Goal: Task Accomplishment & Management: Use online tool/utility

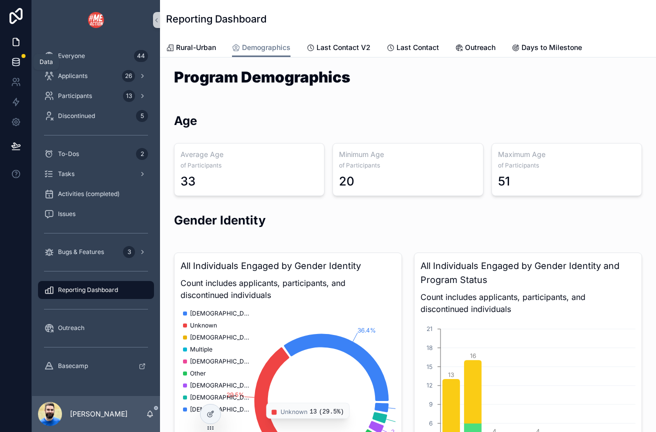
click at [14, 64] on icon at bounding box center [16, 62] width 10 height 10
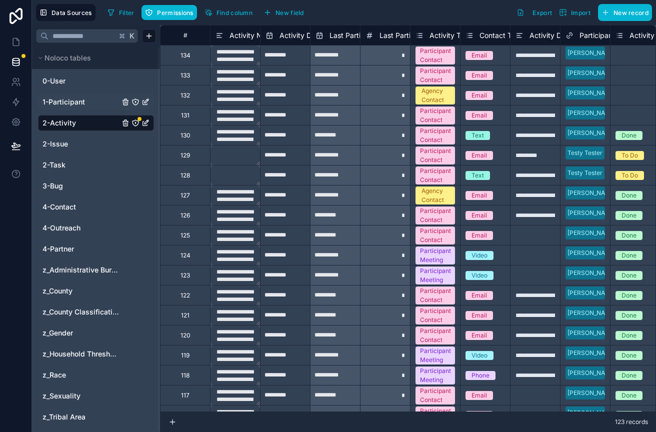
click at [86, 101] on link "1-Participant" at bounding box center [81, 102] width 77 height 10
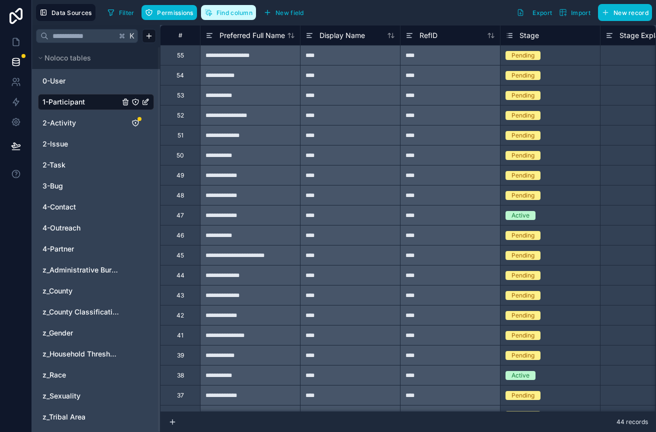
click at [224, 15] on span "Find column" at bounding box center [235, 13] width 36 height 8
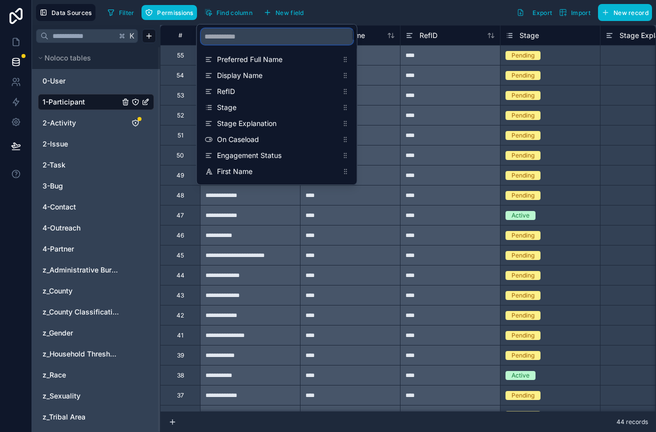
click at [224, 39] on input "scrollable content" at bounding box center [277, 37] width 152 height 16
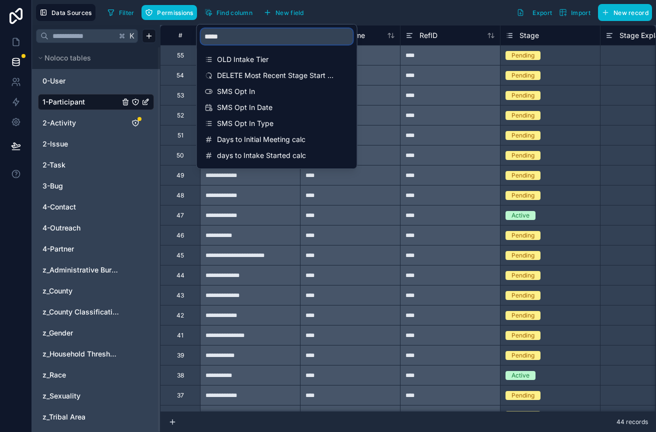
type input "******"
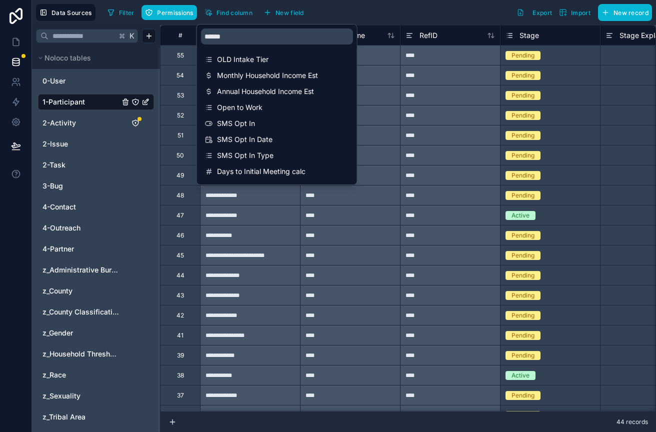
click at [329, 11] on div "Filter Permissions Find column New field Export Import New record" at bounding box center [378, 12] width 549 height 17
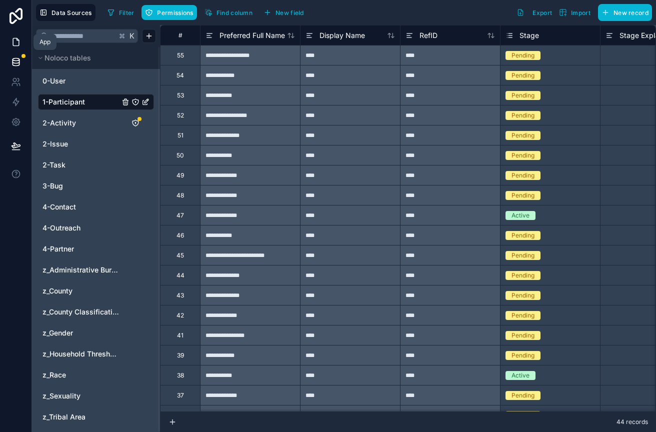
click at [17, 47] on link at bounding box center [16, 42] width 32 height 20
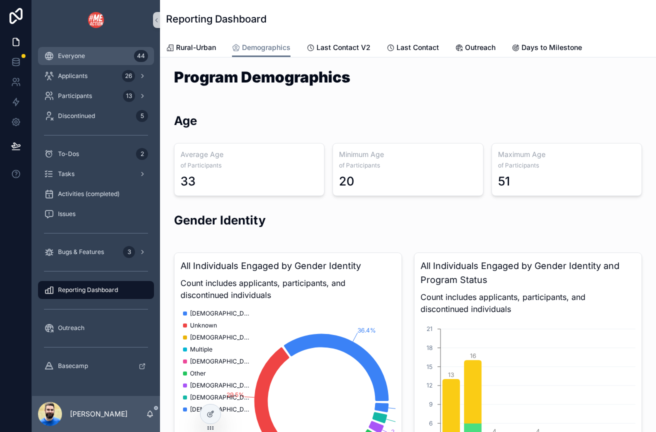
click at [59, 55] on span "Everyone" at bounding box center [71, 56] width 27 height 8
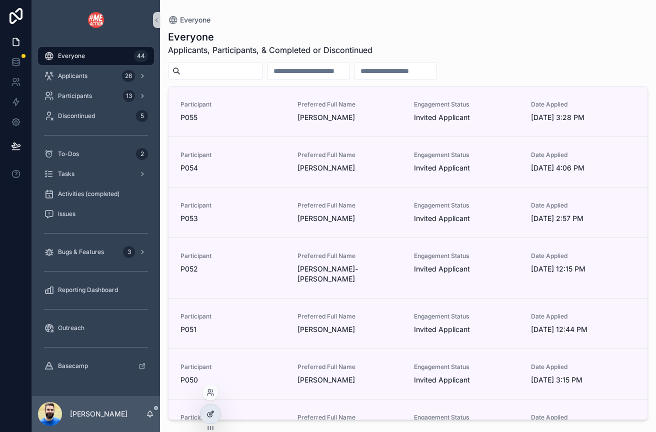
click at [212, 413] on icon at bounding box center [211, 414] width 8 height 8
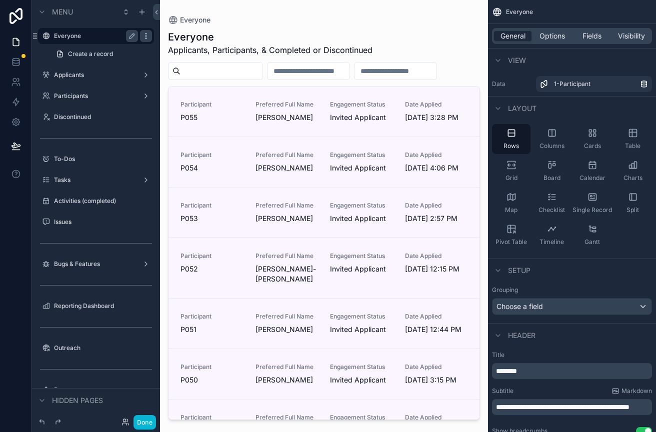
click at [145, 34] on icon "scrollable content" at bounding box center [146, 36] width 8 height 8
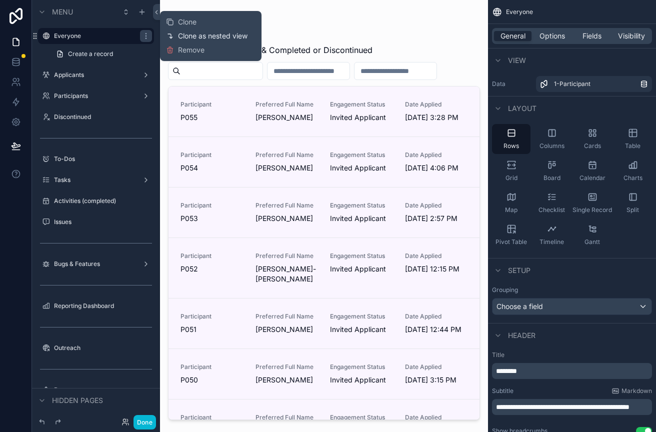
click at [191, 34] on span "Clone as nested view" at bounding box center [213, 36] width 70 height 10
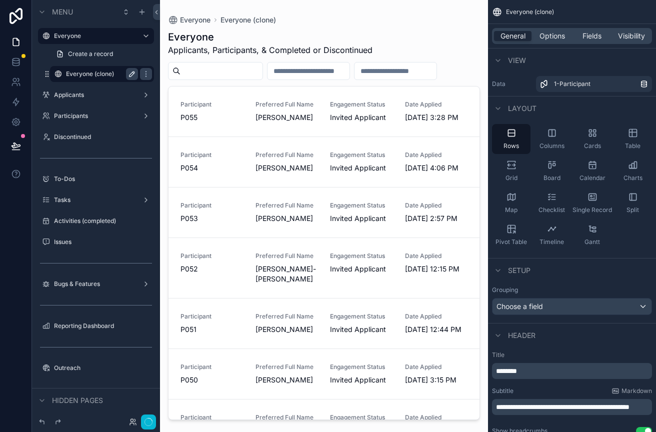
click at [132, 71] on icon "scrollable content" at bounding box center [132, 74] width 8 height 8
click at [107, 76] on input "**********" at bounding box center [94, 74] width 56 height 12
type input "**********"
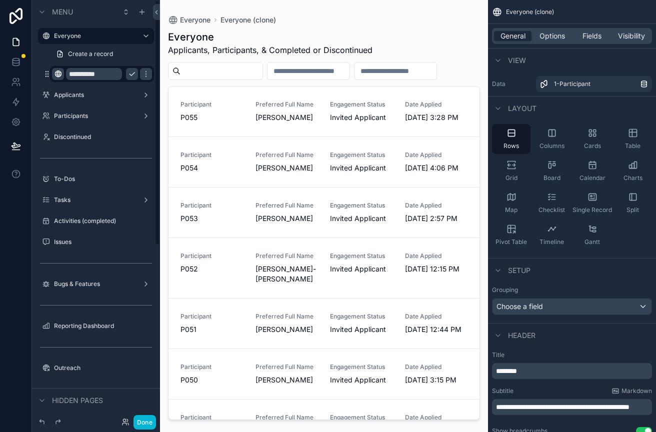
click at [61, 74] on icon "scrollable content" at bounding box center [58, 74] width 8 height 8
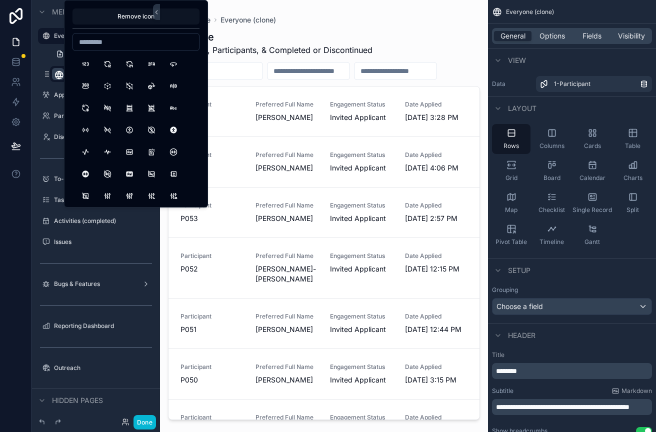
type input "*"
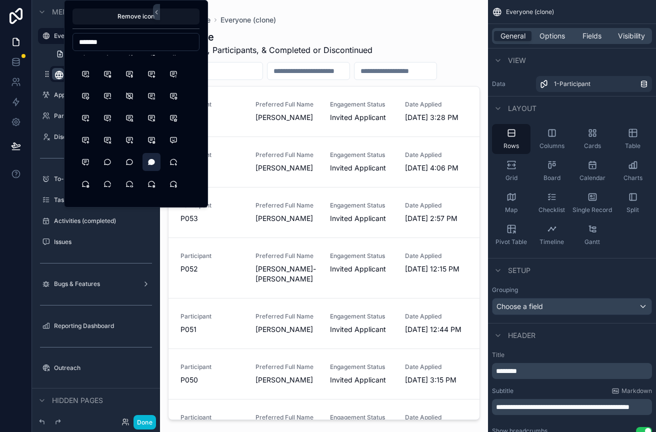
click at [152, 165] on button "MessageCircle2Filled" at bounding box center [152, 162] width 18 height 18
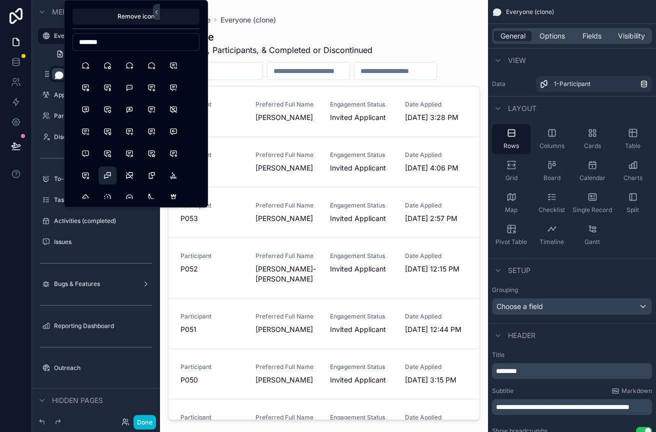
scroll to position [195, 0]
click at [126, 45] on input "*******" at bounding box center [136, 42] width 126 height 14
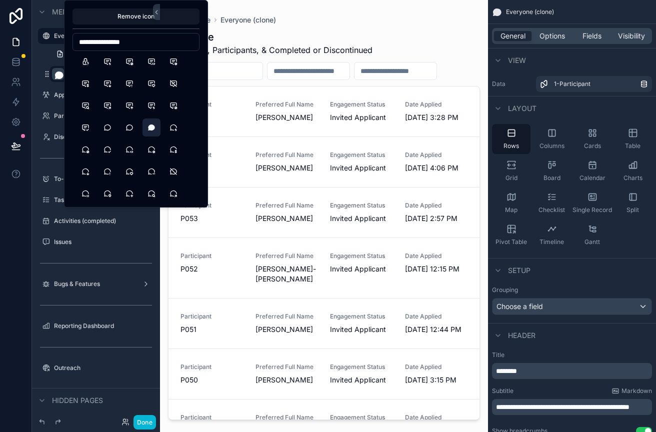
scroll to position [200, 0]
type input "**********"
click at [107, 155] on button "MessageCircleCheck" at bounding box center [108, 150] width 18 height 18
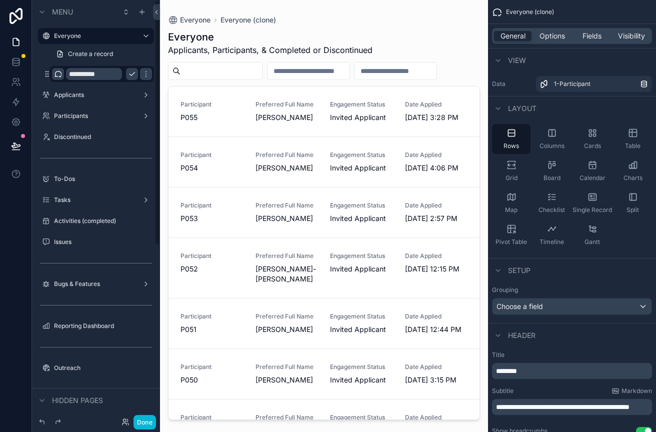
click at [38, 80] on div "**********" at bounding box center [96, 54] width 128 height 57
click at [132, 75] on icon "scrollable content" at bounding box center [132, 75] width 5 height 4
click at [531, 373] on p "********" at bounding box center [573, 371] width 154 height 10
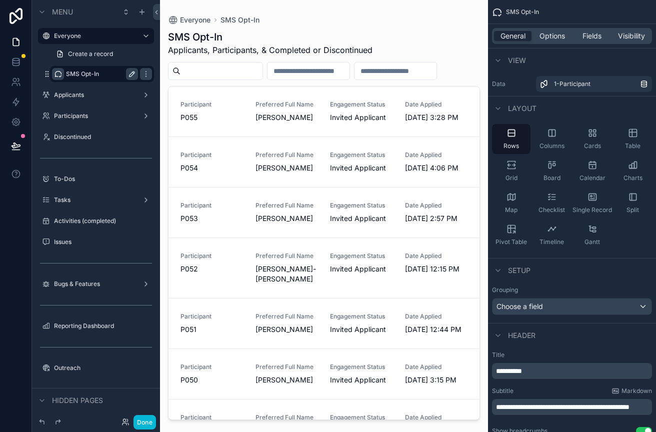
click at [585, 59] on div "View" at bounding box center [572, 60] width 168 height 24
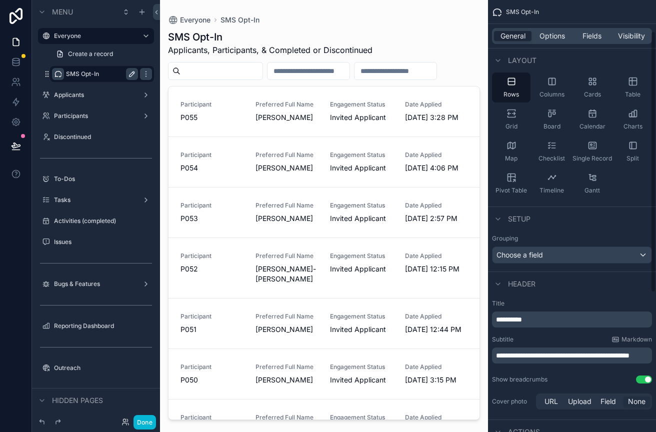
scroll to position [59, 0]
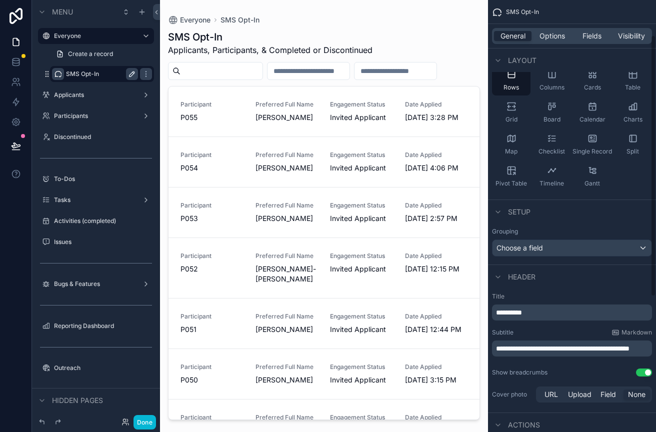
click at [557, 354] on p "**********" at bounding box center [573, 349] width 154 height 10
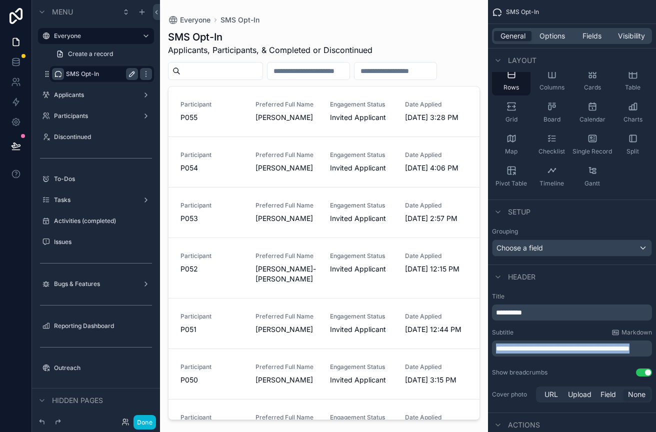
click at [557, 354] on p "**********" at bounding box center [573, 349] width 154 height 10
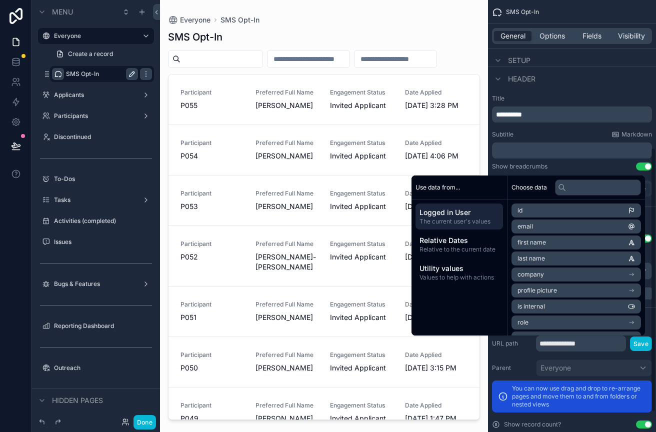
scroll to position [273, 0]
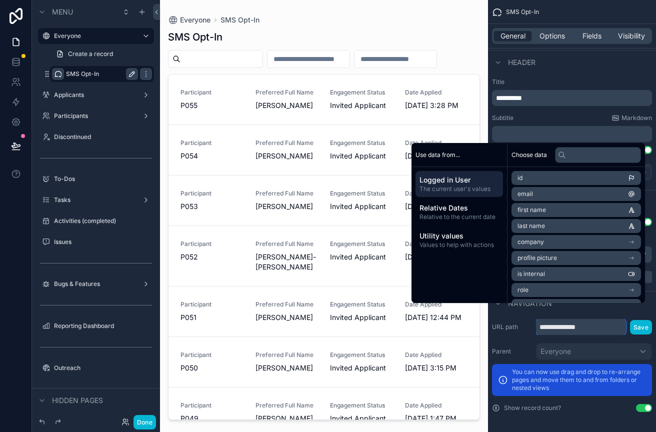
click at [597, 323] on input "**********" at bounding box center [581, 327] width 90 height 16
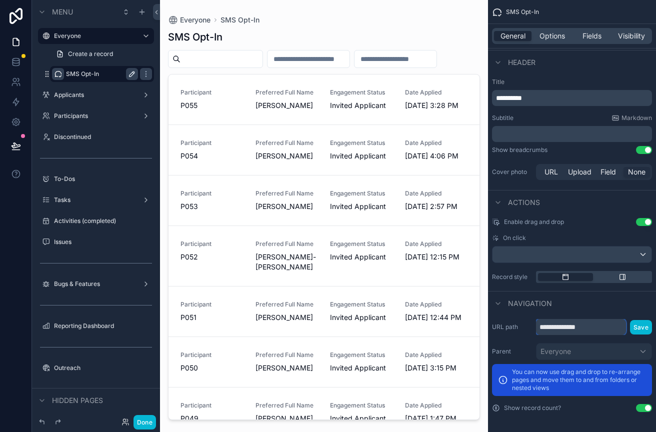
click at [597, 323] on input "**********" at bounding box center [581, 327] width 90 height 16
type input "**********"
click at [640, 329] on button "Save" at bounding box center [641, 327] width 22 height 15
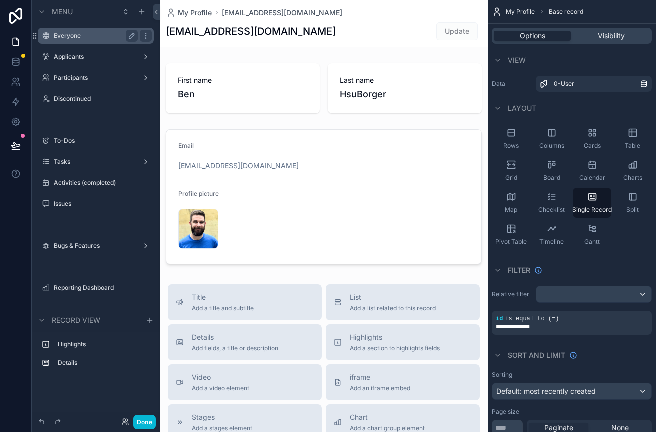
click at [56, 41] on div "Everyone" at bounding box center [96, 36] width 84 height 12
click at [71, 34] on label "Everyone" at bounding box center [94, 36] width 80 height 8
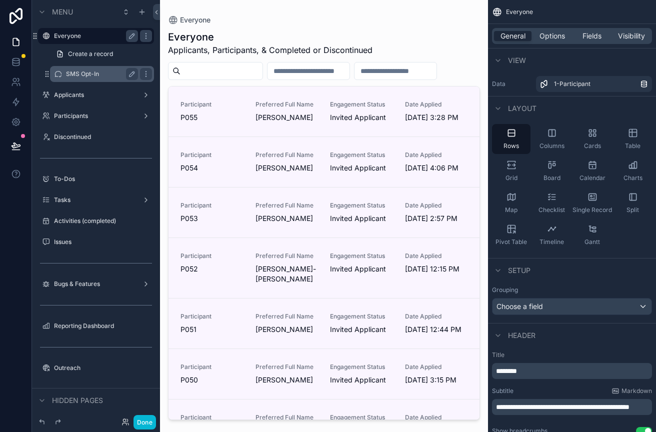
click at [85, 74] on label "SMS Opt-In" at bounding box center [100, 74] width 68 height 8
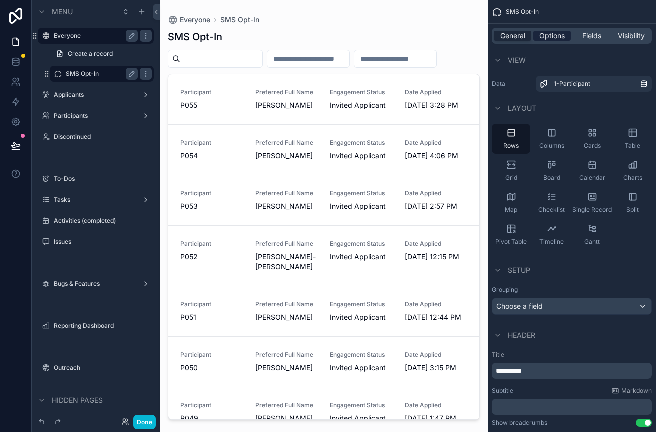
click at [557, 35] on span "Options" at bounding box center [553, 36] width 26 height 10
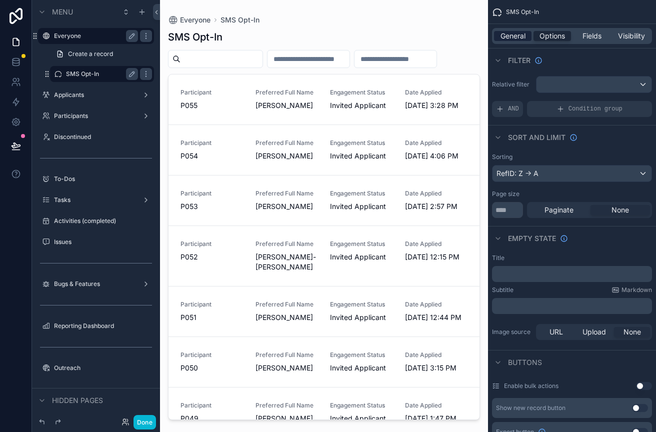
click at [512, 37] on span "General" at bounding box center [513, 36] width 25 height 10
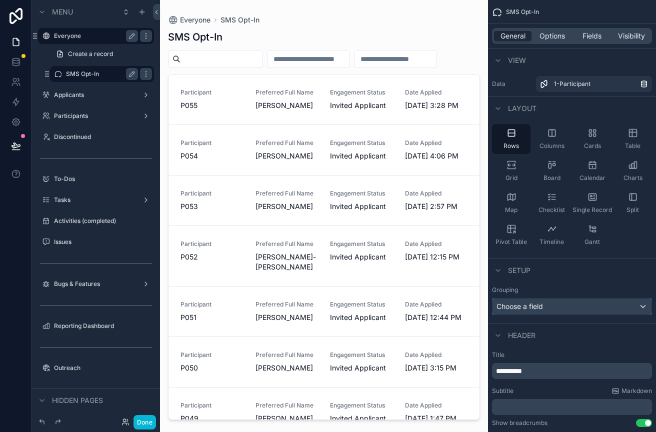
click at [641, 308] on div "Choose a field" at bounding box center [572, 307] width 159 height 16
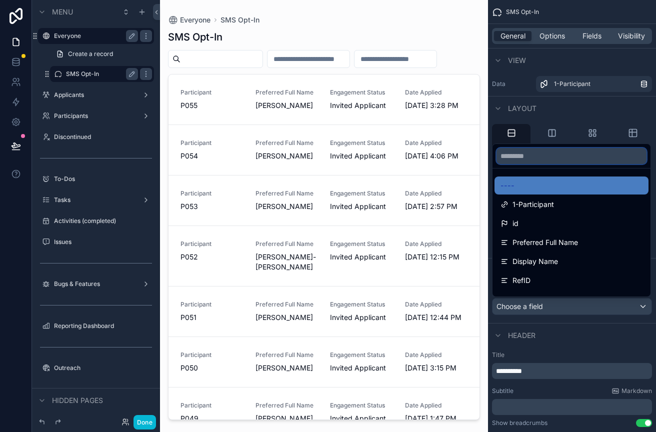
click at [566, 159] on input "text" at bounding box center [572, 156] width 150 height 16
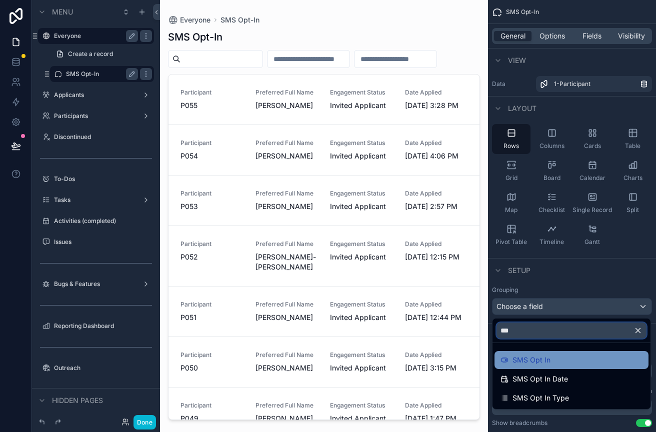
type input "***"
click at [519, 357] on span "SMS Opt In" at bounding box center [532, 360] width 38 height 12
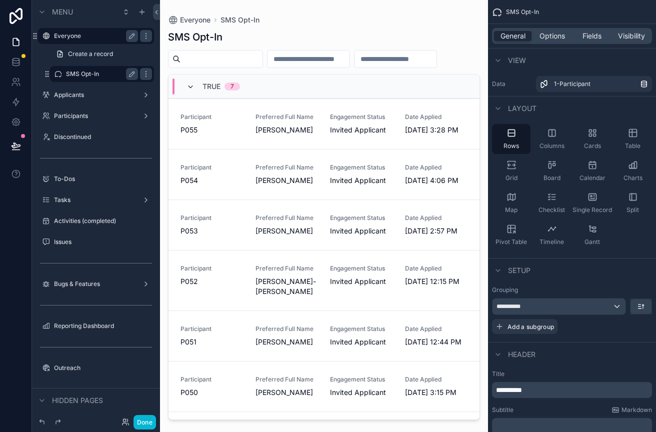
click at [187, 85] on icon "scrollable content" at bounding box center [191, 87] width 8 height 8
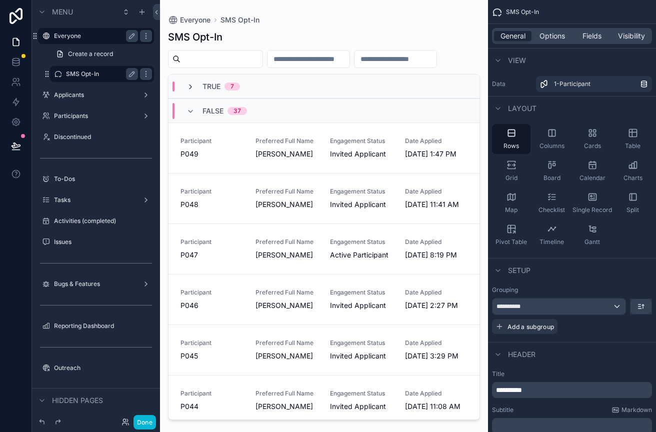
click at [188, 83] on span "scrollable content" at bounding box center [191, 87] width 8 height 8
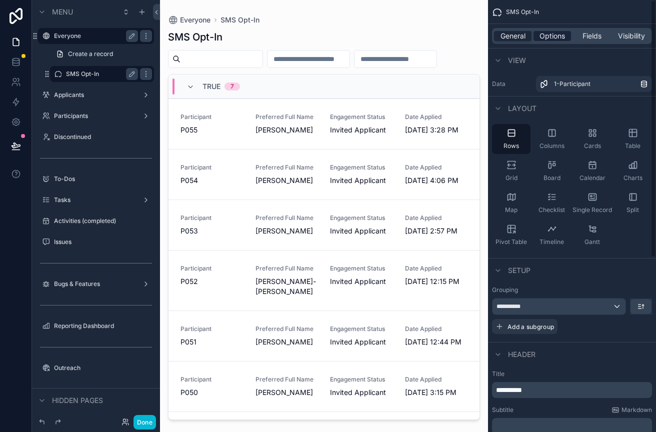
click at [551, 33] on span "Options" at bounding box center [553, 36] width 26 height 10
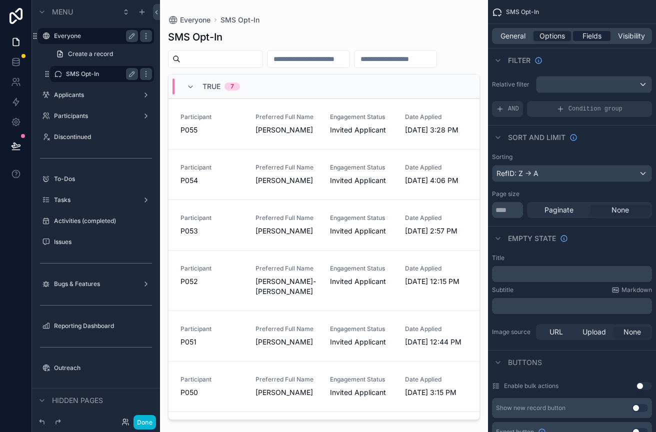
click at [589, 39] on span "Fields" at bounding box center [592, 36] width 19 height 10
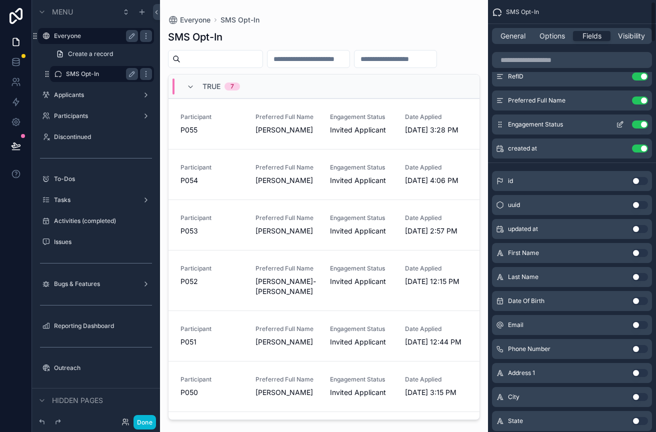
scroll to position [16, 0]
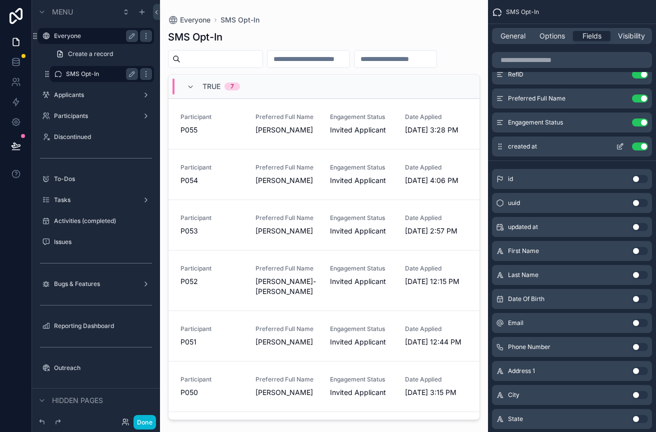
click at [640, 145] on button "Use setting" at bounding box center [640, 147] width 16 height 8
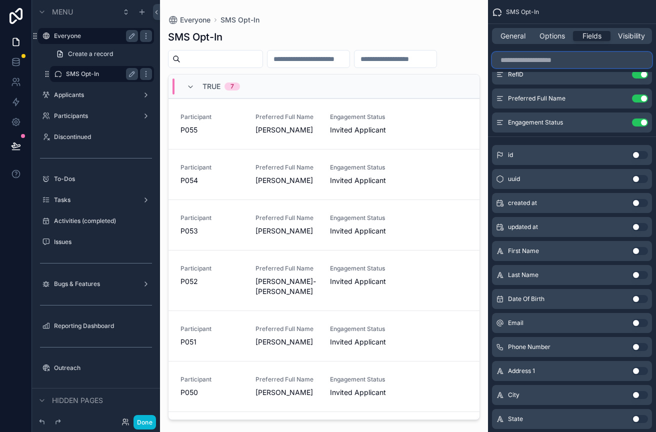
click at [577, 59] on input "scrollable content" at bounding box center [572, 60] width 160 height 16
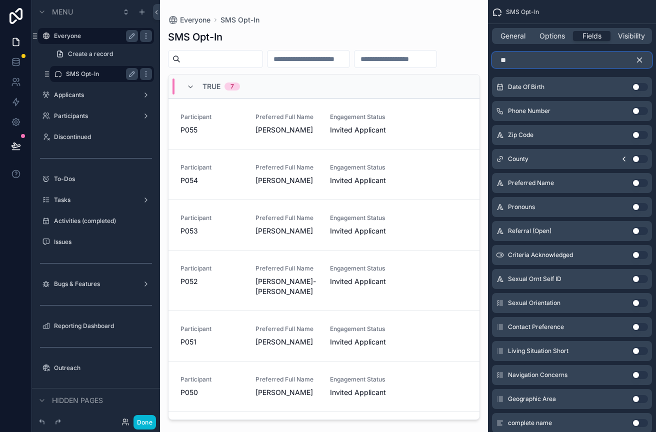
scroll to position [0, 0]
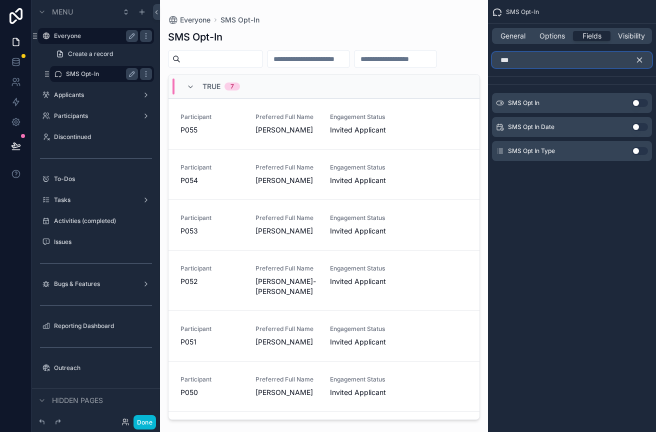
type input "***"
click at [640, 103] on button "Use setting" at bounding box center [640, 103] width 16 height 8
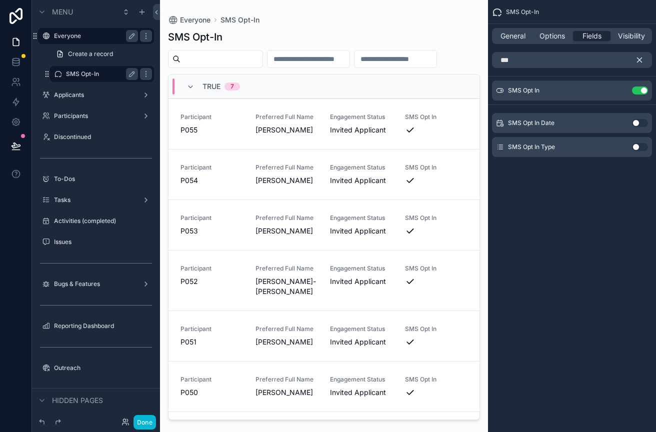
click at [643, 120] on button "Use setting" at bounding box center [640, 123] width 16 height 8
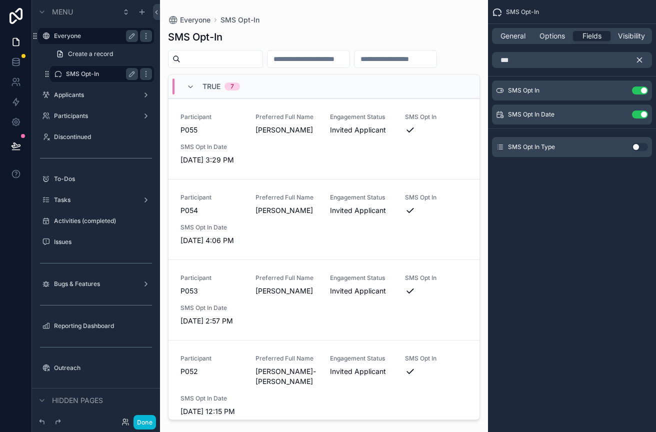
click at [645, 146] on button "Use setting" at bounding box center [640, 147] width 16 height 8
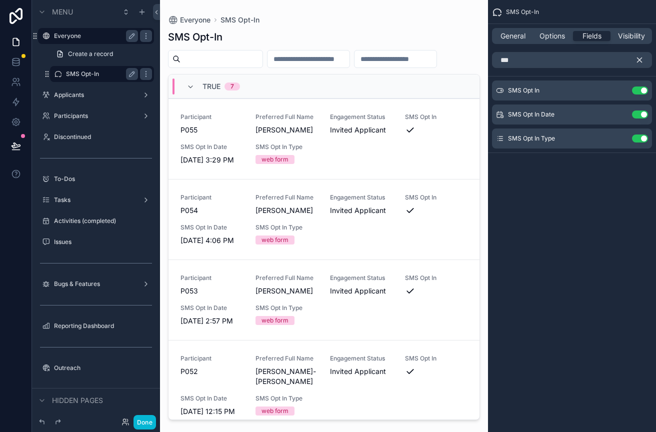
click at [640, 60] on icon "scrollable content" at bounding box center [640, 60] width 5 height 5
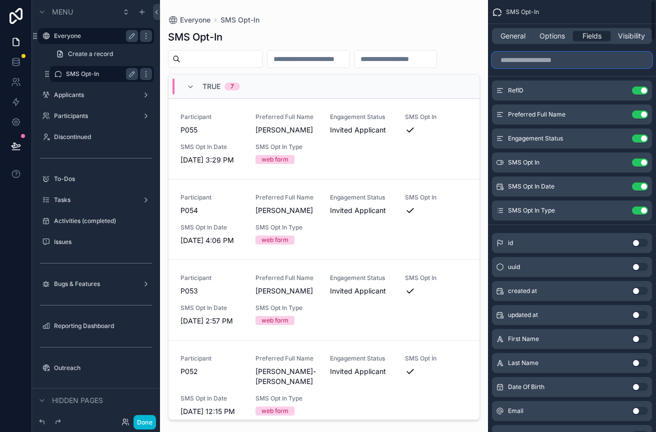
click at [598, 62] on input "scrollable content" at bounding box center [572, 60] width 160 height 16
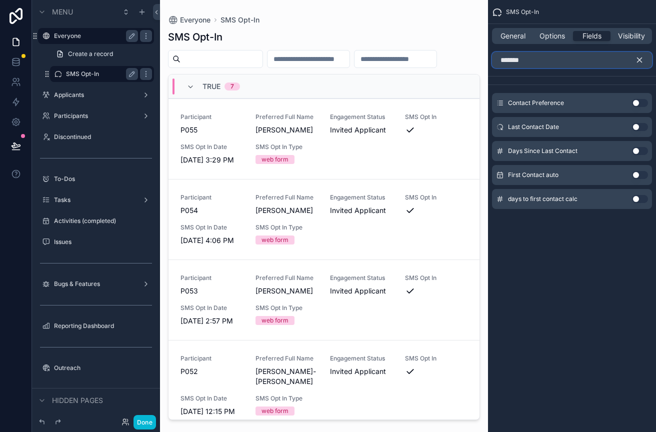
type input "*******"
click at [642, 102] on button "Use setting" at bounding box center [640, 103] width 16 height 8
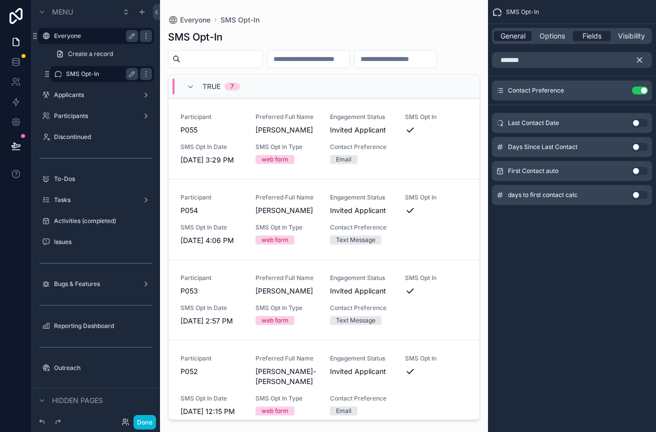
click at [514, 39] on span "General" at bounding box center [513, 36] width 25 height 10
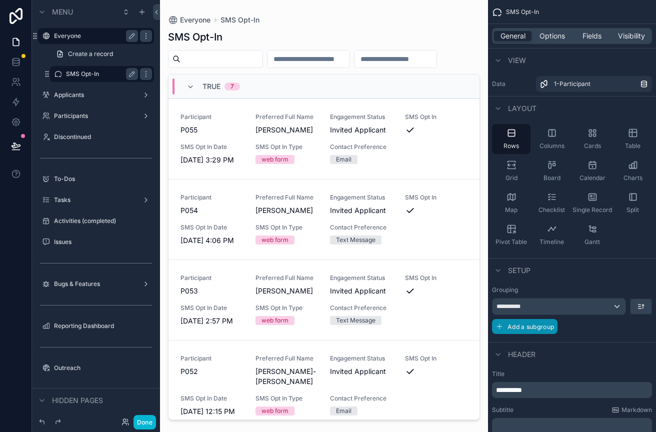
click at [550, 326] on span "Add a subgroup" at bounding box center [531, 327] width 47 height 8
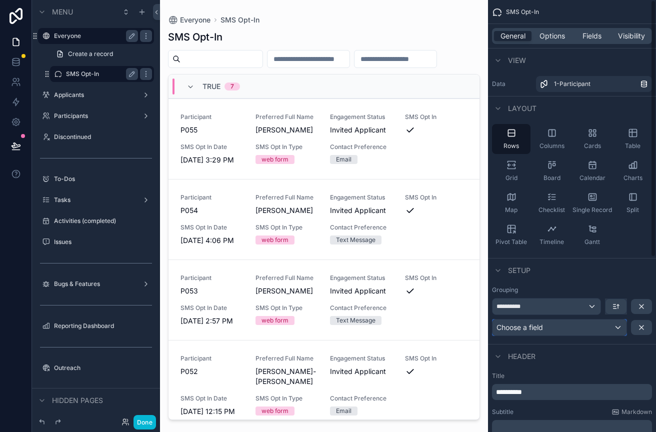
click at [565, 324] on div "Choose a field" at bounding box center [560, 328] width 134 height 16
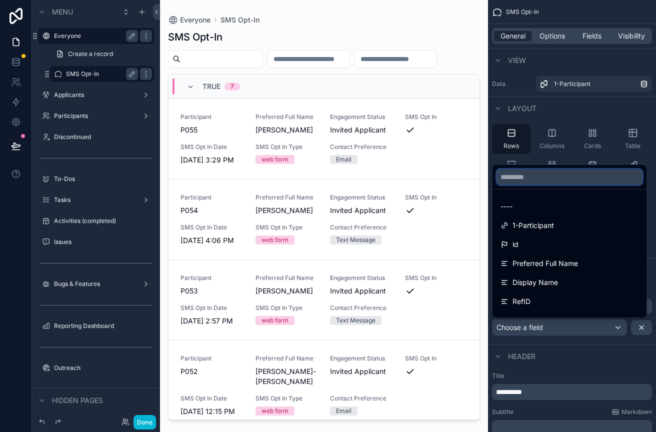
click at [527, 180] on input "text" at bounding box center [570, 177] width 146 height 16
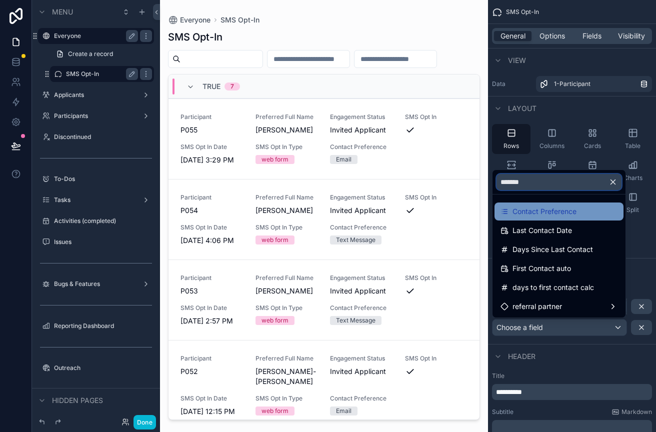
type input "*******"
click at [525, 210] on span "Contact Preference" at bounding box center [545, 212] width 64 height 12
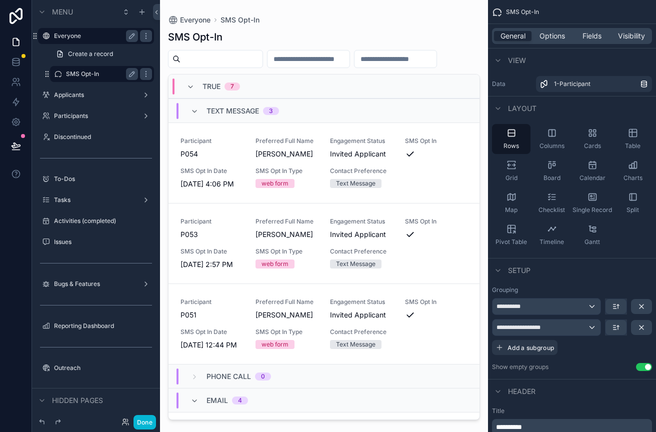
click at [193, 95] on div "TRUE 7" at bounding box center [324, 87] width 311 height 24
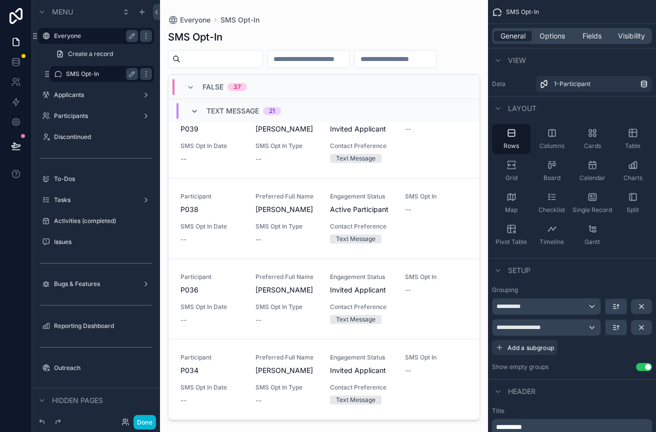
click at [196, 112] on icon "scrollable content" at bounding box center [195, 112] width 8 height 8
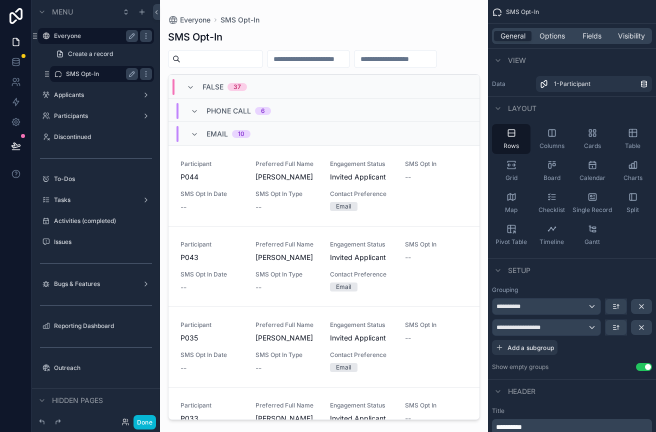
scroll to position [522, 0]
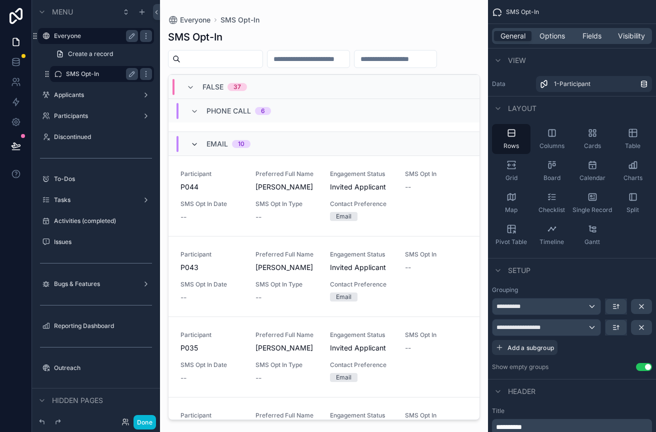
click at [198, 142] on icon "scrollable content" at bounding box center [195, 145] width 8 height 8
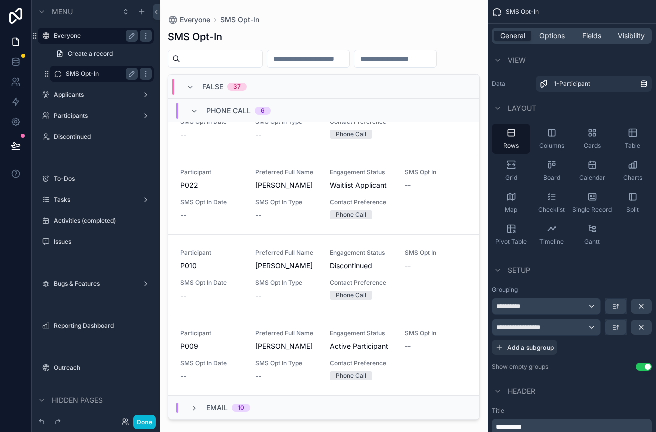
scroll to position [0, 0]
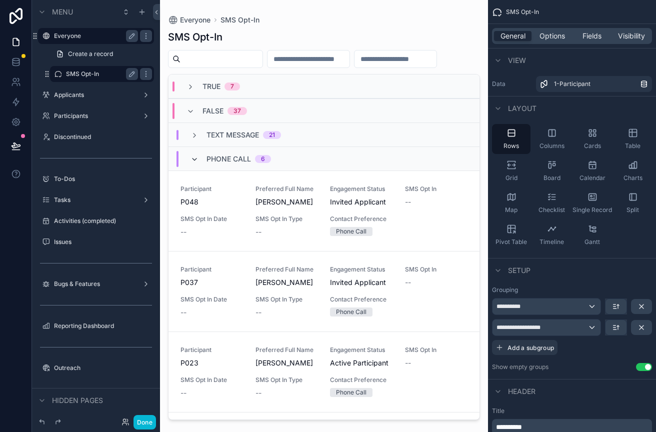
click at [197, 159] on icon "scrollable content" at bounding box center [195, 160] width 8 height 8
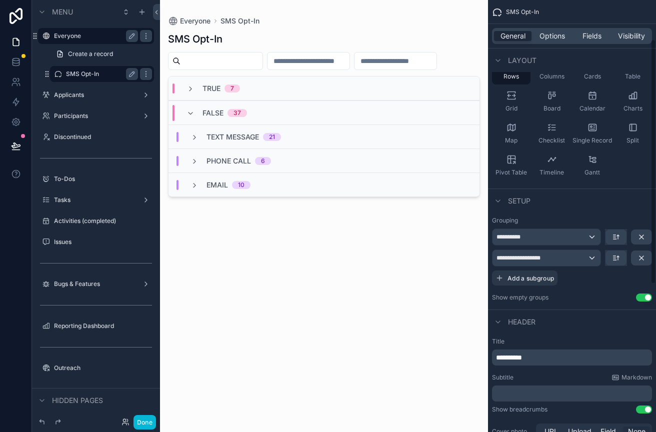
scroll to position [71, 0]
click at [228, 138] on span "Text Message" at bounding box center [233, 137] width 53 height 10
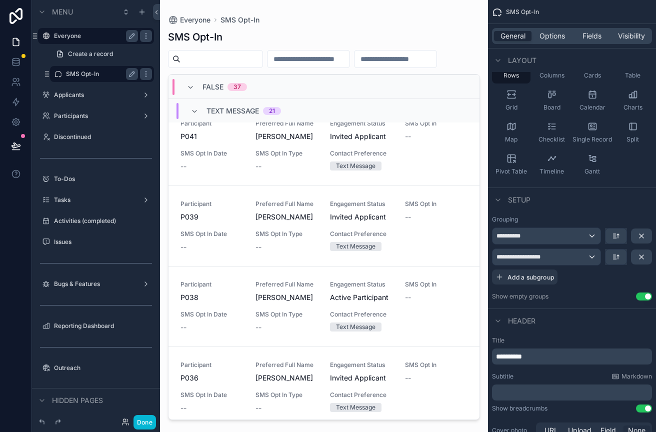
scroll to position [443, 0]
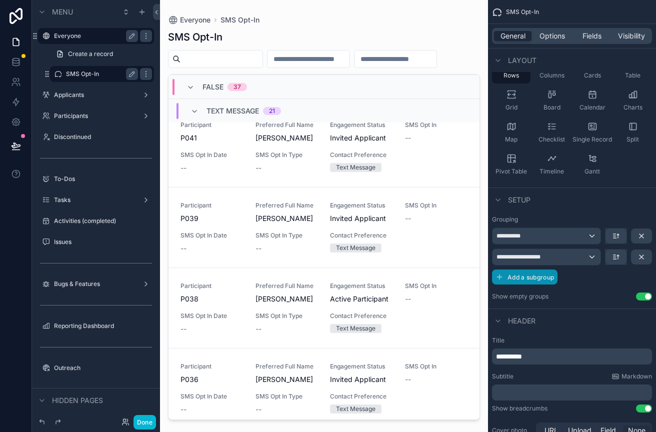
click at [501, 275] on icon "scrollable content" at bounding box center [500, 277] width 8 height 8
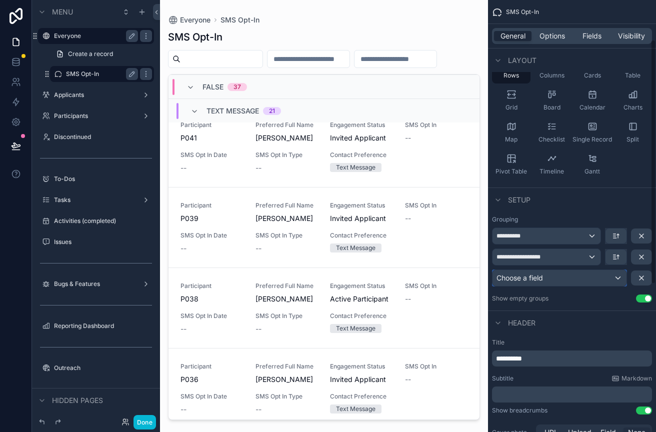
click at [564, 270] on button "Choose a field" at bounding box center [559, 278] width 135 height 17
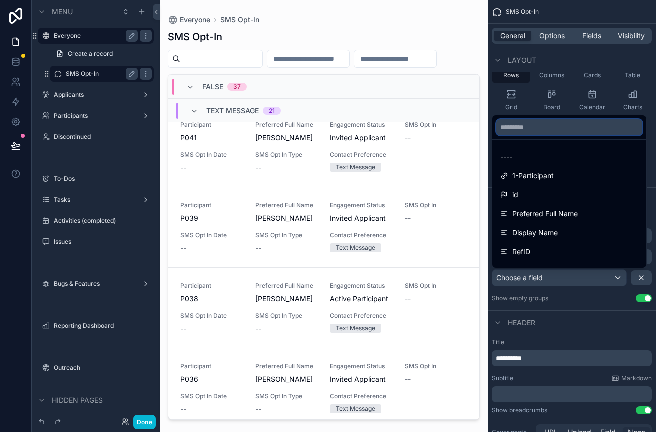
click at [518, 133] on input "text" at bounding box center [570, 128] width 146 height 16
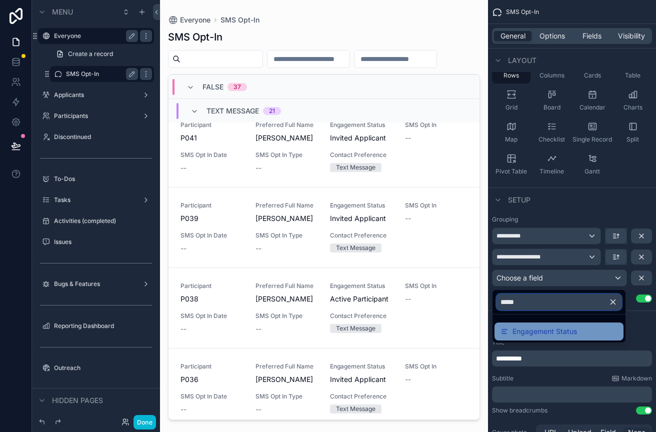
type input "*****"
click at [531, 329] on span "Engagement Status" at bounding box center [545, 332] width 65 height 12
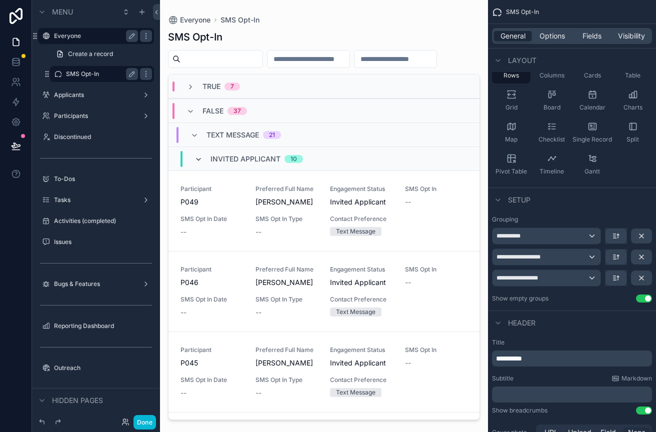
click at [196, 160] on icon "scrollable content" at bounding box center [199, 160] width 8 height 8
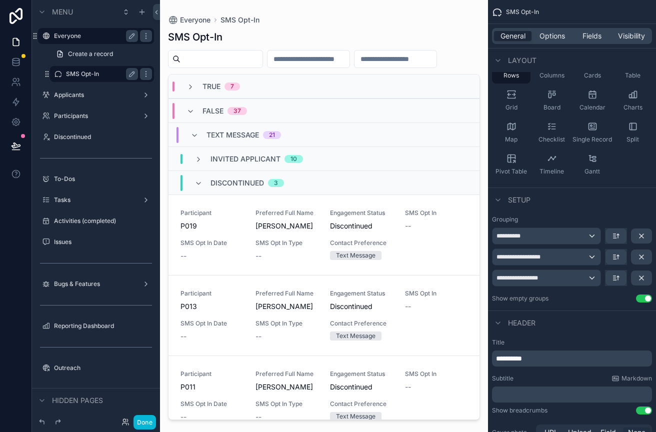
click at [196, 177] on div "Discontinued 3" at bounding box center [240, 183] width 90 height 16
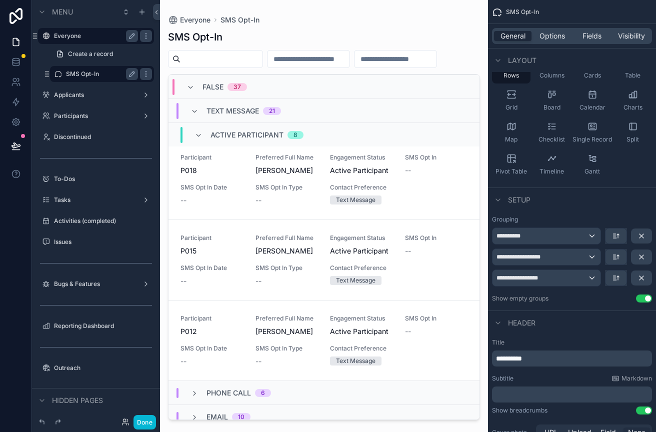
scroll to position [476, 0]
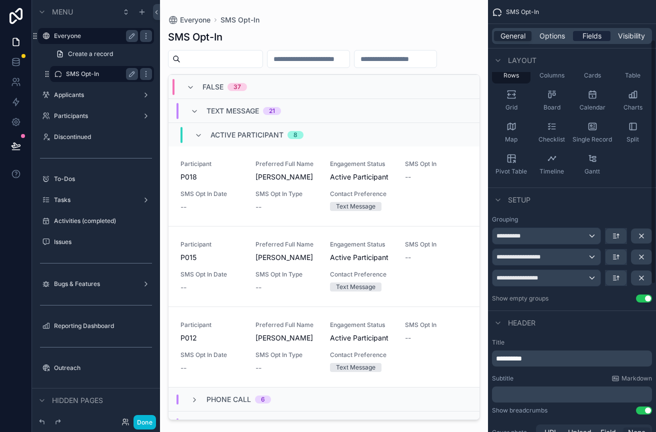
click at [588, 34] on span "Fields" at bounding box center [592, 36] width 19 height 10
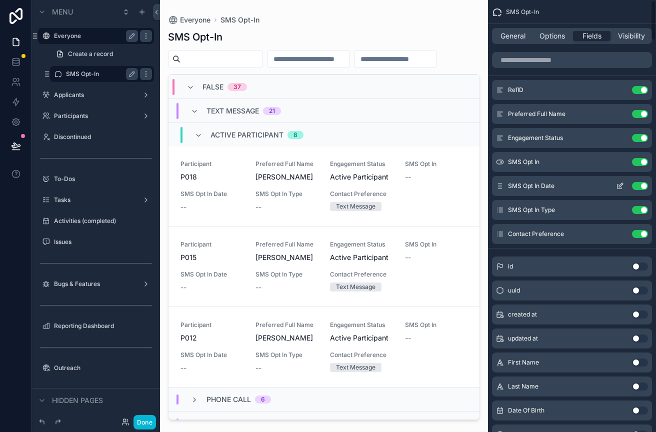
scroll to position [0, 0]
click at [619, 162] on icon "scrollable content" at bounding box center [621, 162] width 4 height 4
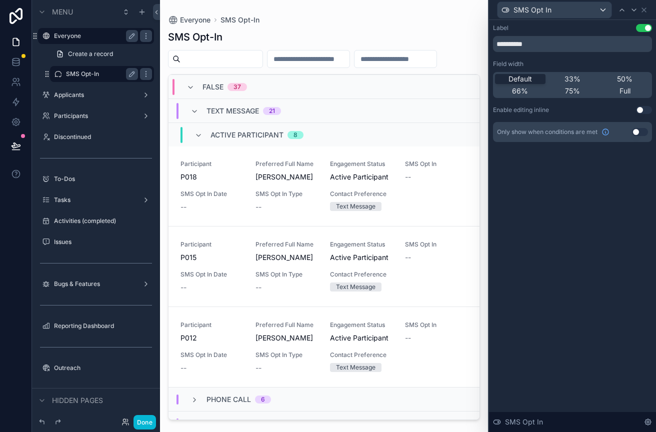
click at [646, 112] on button "Use setting" at bounding box center [644, 110] width 16 height 8
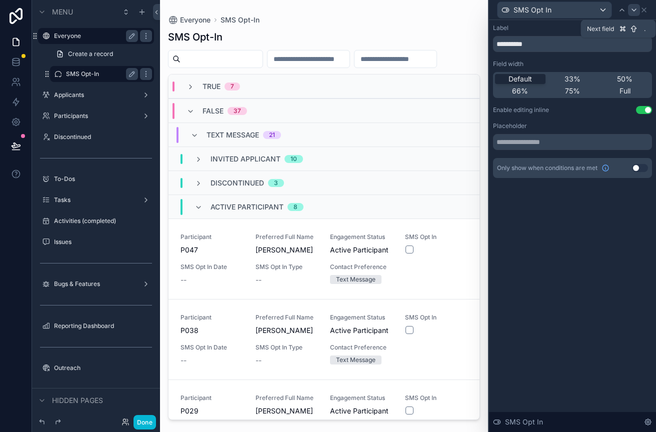
click at [635, 10] on icon at bounding box center [634, 10] width 4 height 2
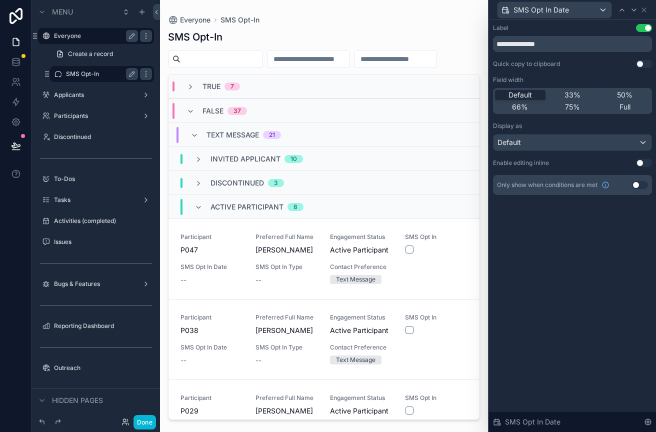
click at [644, 160] on button "Use setting" at bounding box center [644, 163] width 16 height 8
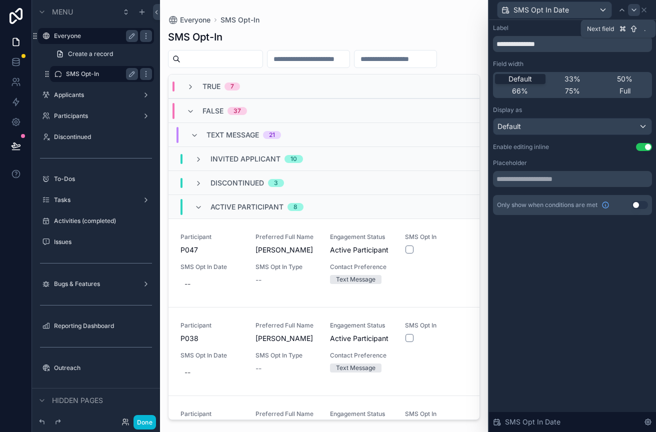
click at [632, 11] on icon at bounding box center [634, 10] width 8 height 8
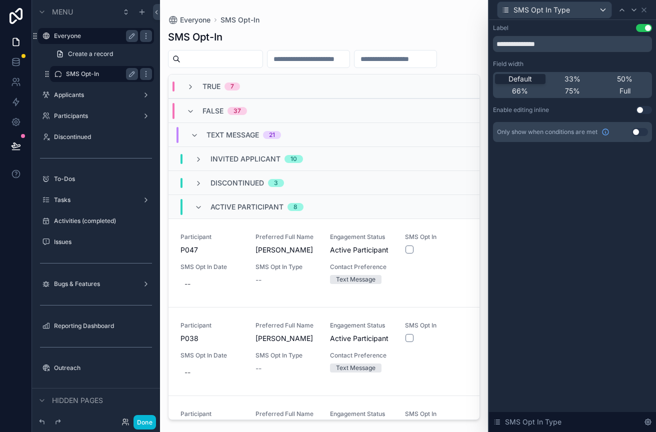
click at [642, 110] on button "Use setting" at bounding box center [644, 110] width 16 height 8
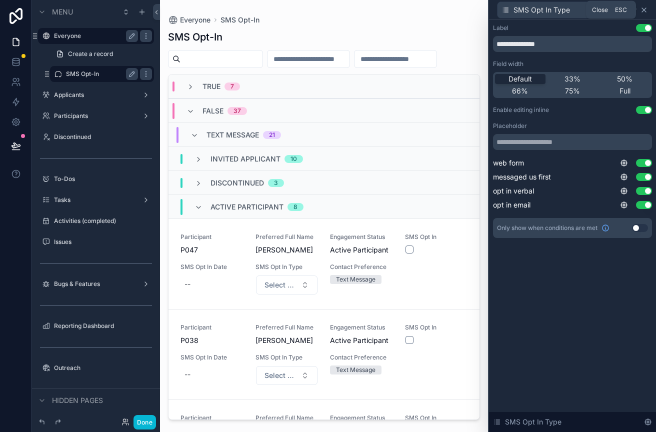
click at [644, 8] on icon at bounding box center [644, 10] width 8 height 8
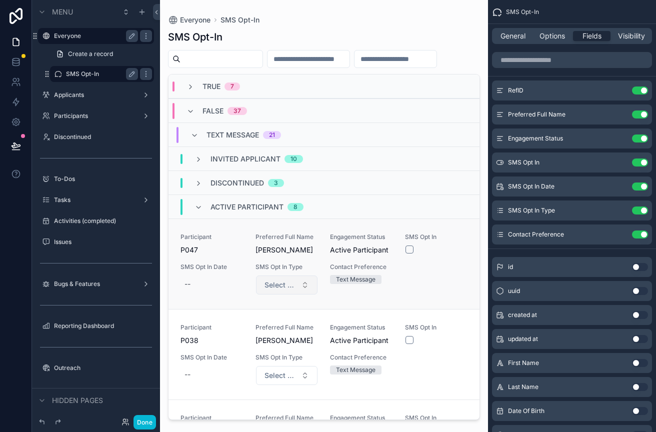
click at [309, 283] on button "Select a SMS Opt In Type" at bounding box center [287, 285] width 62 height 19
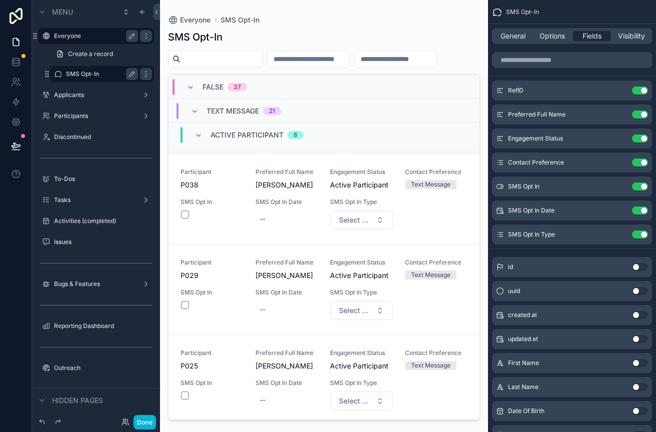
scroll to position [154, 0]
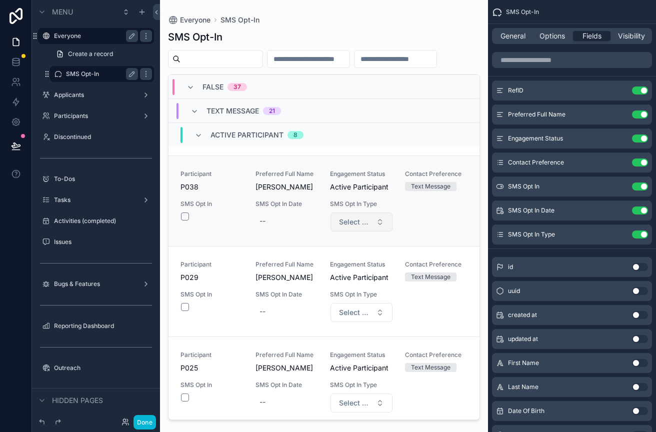
click at [359, 230] on button "Select a SMS Opt In Type" at bounding box center [362, 222] width 62 height 19
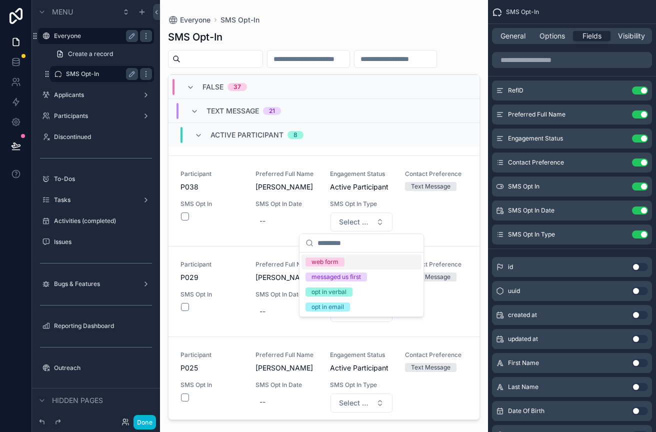
click at [485, 189] on div "Everyone SMS Opt-In SMS Opt-In TRUE 7 FALSE 37 Text Message 21 Invited Applican…" at bounding box center [324, 210] width 328 height 420
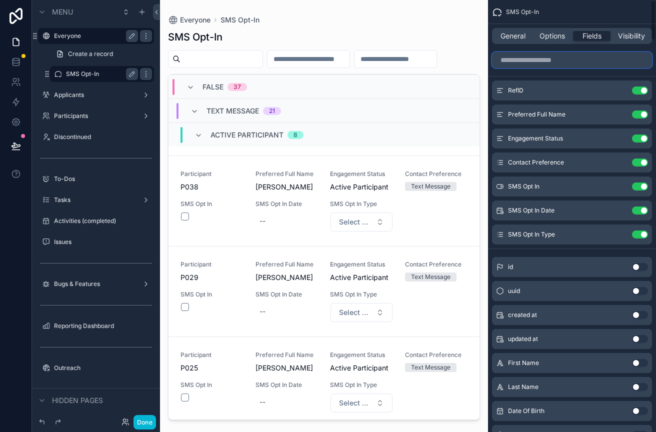
click at [551, 62] on input "scrollable content" at bounding box center [572, 60] width 160 height 16
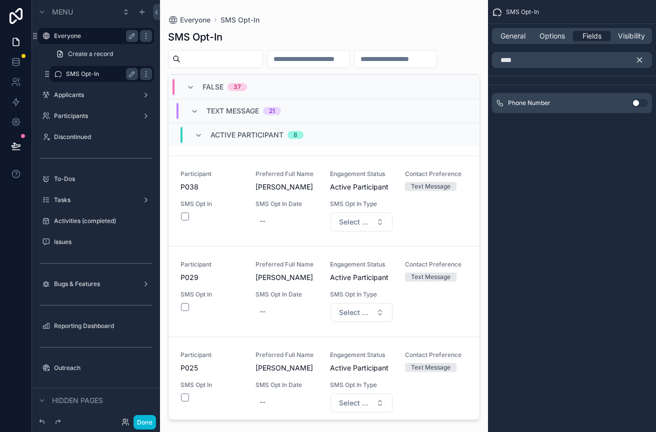
click at [637, 103] on button "Use setting" at bounding box center [640, 103] width 16 height 8
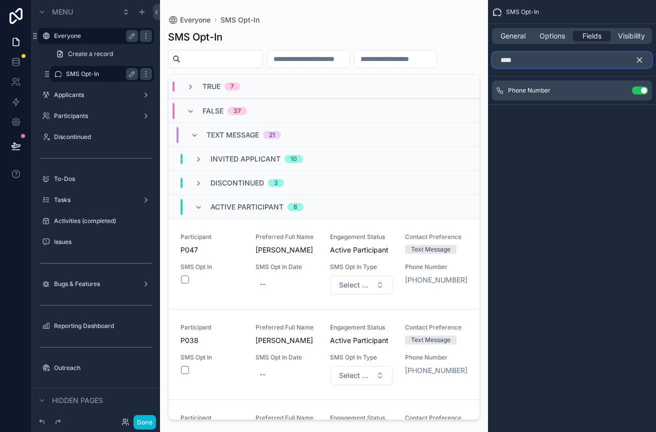
click at [586, 60] on input "****" at bounding box center [572, 60] width 160 height 16
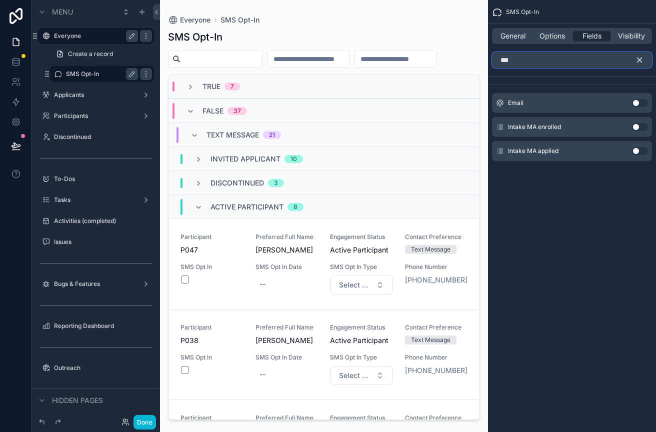
type input "***"
click at [639, 102] on button "Use setting" at bounding box center [640, 103] width 16 height 8
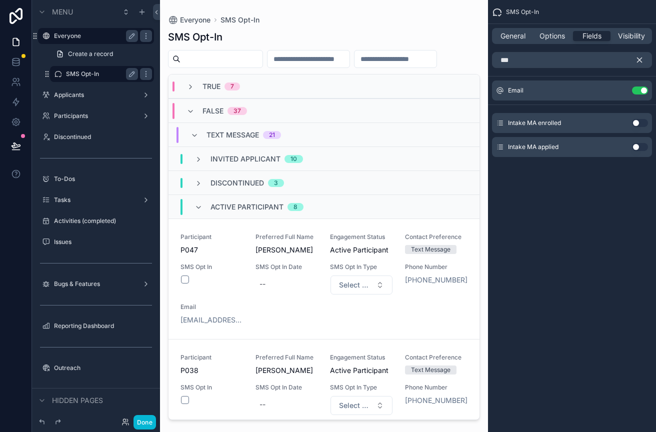
click at [642, 55] on button "scrollable content" at bounding box center [643, 60] width 17 height 16
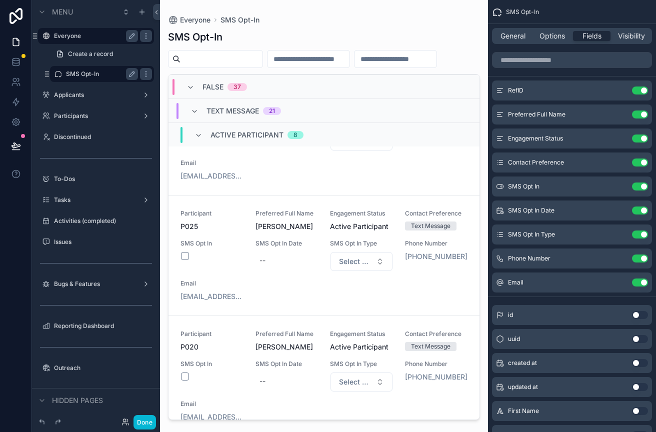
scroll to position [386, 0]
click at [620, 284] on icon "scrollable content" at bounding box center [620, 283] width 8 height 8
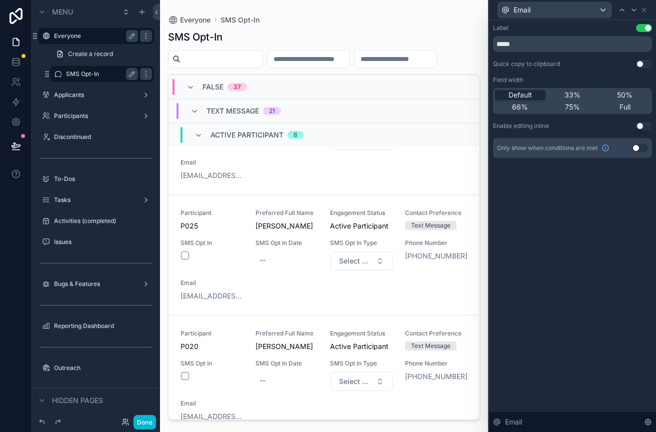
click at [641, 63] on button "Use setting" at bounding box center [644, 64] width 16 height 8
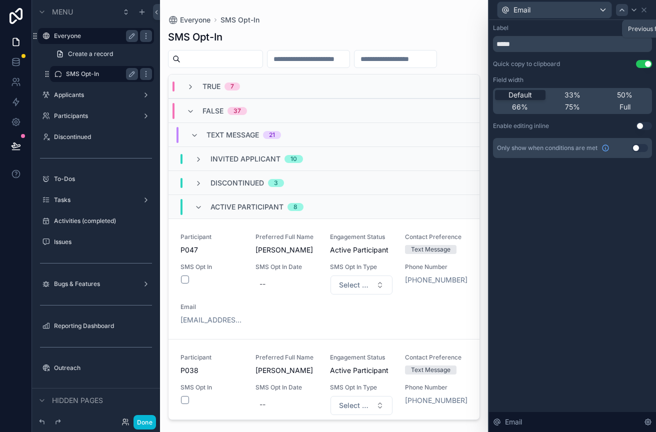
click at [622, 10] on icon at bounding box center [622, 10] width 4 height 2
click at [643, 65] on button "Use setting" at bounding box center [644, 64] width 16 height 8
click at [644, 11] on icon at bounding box center [644, 10] width 8 height 8
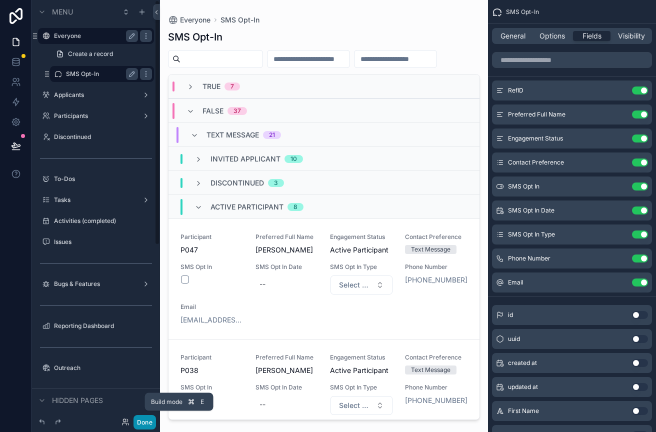
click at [142, 423] on button "Done" at bounding box center [145, 422] width 23 height 15
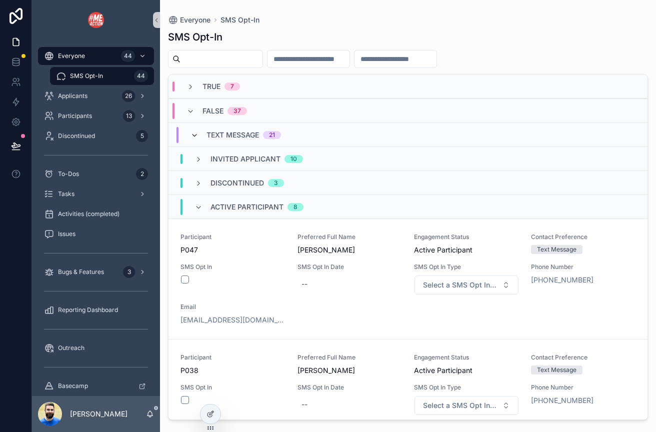
click at [193, 135] on icon "scrollable content" at bounding box center [195, 136] width 8 height 8
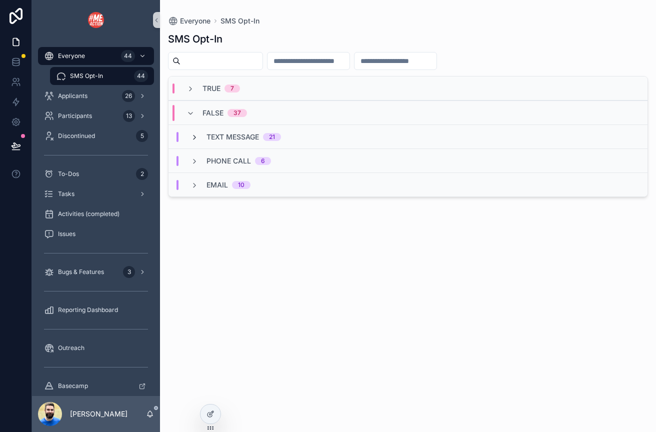
click at [194, 138] on icon "scrollable content" at bounding box center [195, 138] width 8 height 8
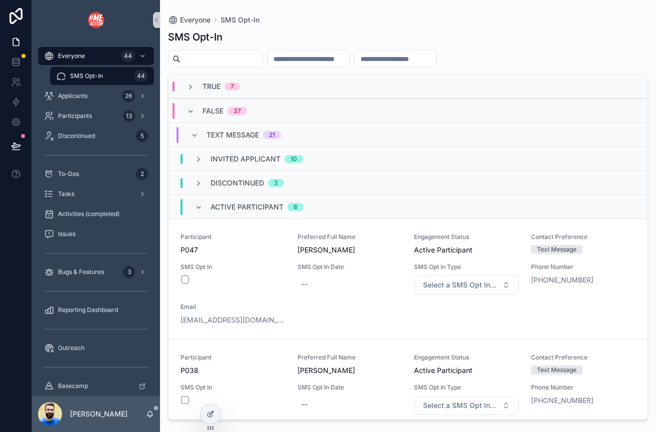
click at [194, 138] on icon "scrollable content" at bounding box center [195, 136] width 8 height 8
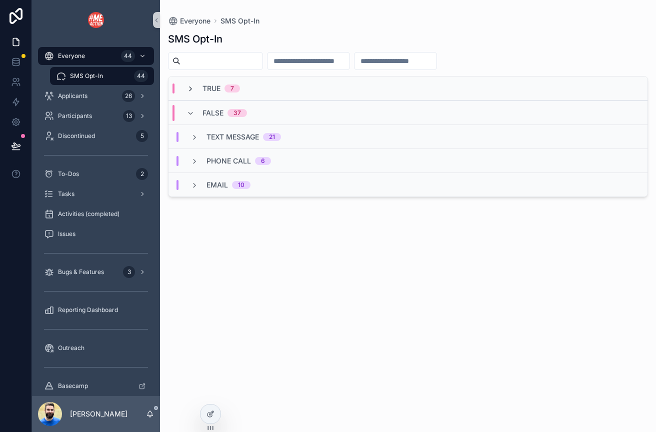
click at [189, 87] on icon "scrollable content" at bounding box center [191, 89] width 8 height 8
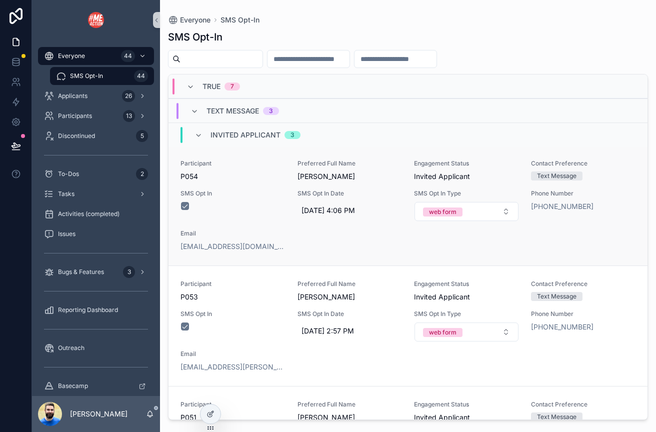
scroll to position [0, 0]
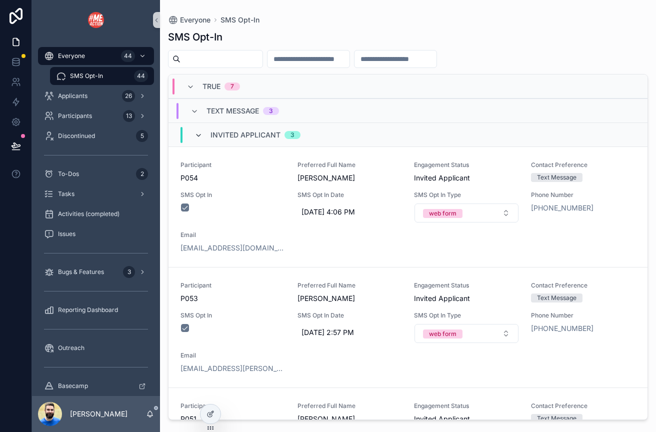
click at [197, 134] on icon "scrollable content" at bounding box center [199, 136] width 8 height 8
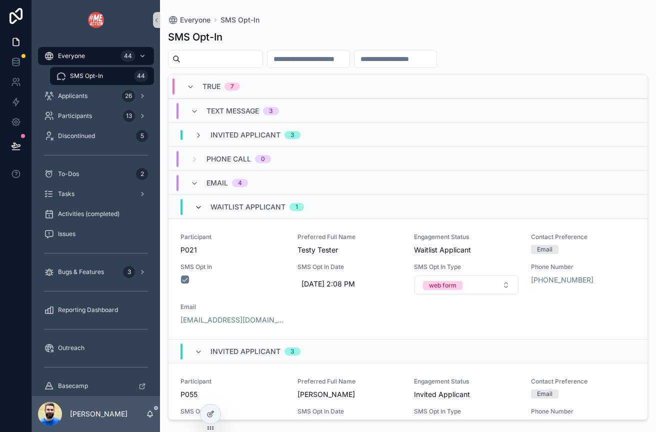
click at [199, 204] on icon "scrollable content" at bounding box center [199, 208] width 8 height 8
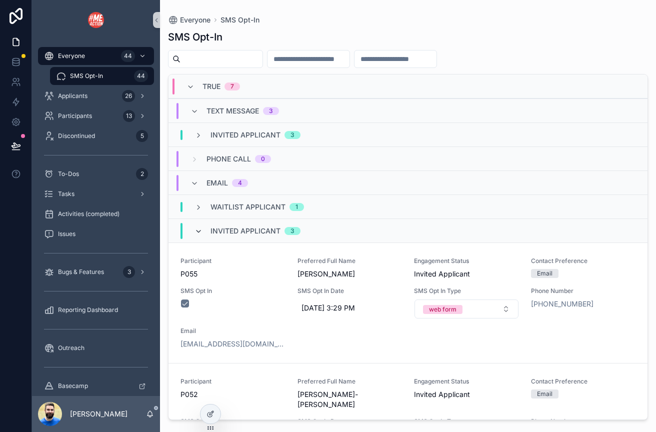
click at [202, 231] on icon "scrollable content" at bounding box center [199, 232] width 8 height 8
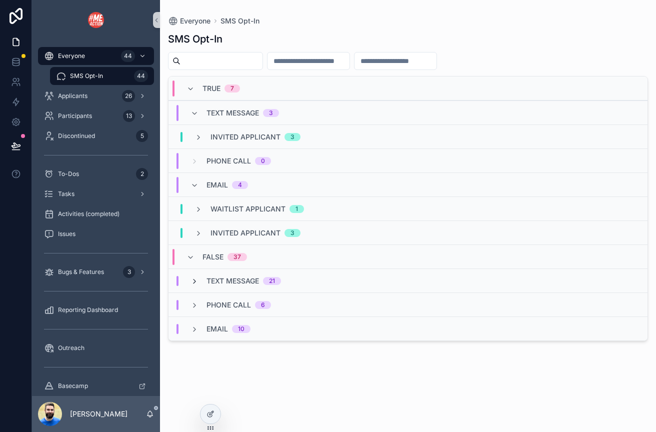
click at [198, 278] on icon "scrollable content" at bounding box center [195, 282] width 8 height 8
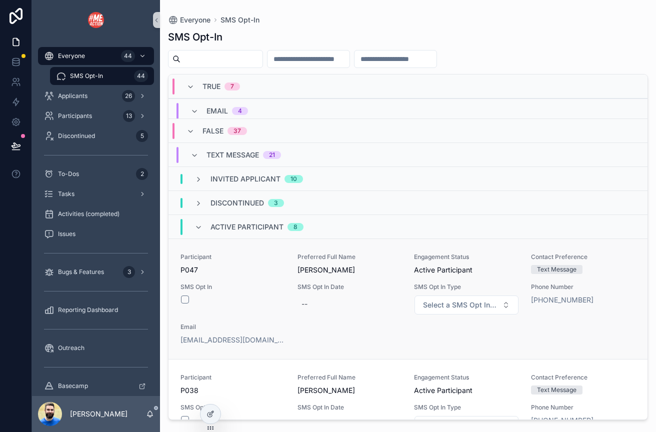
scroll to position [121, 0]
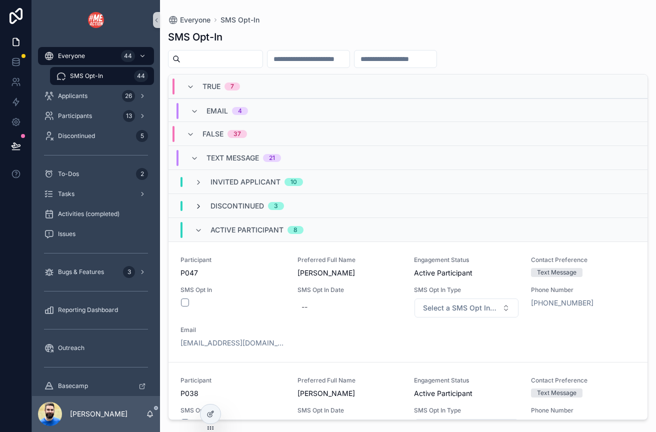
click at [197, 207] on icon "scrollable content" at bounding box center [199, 207] width 8 height 8
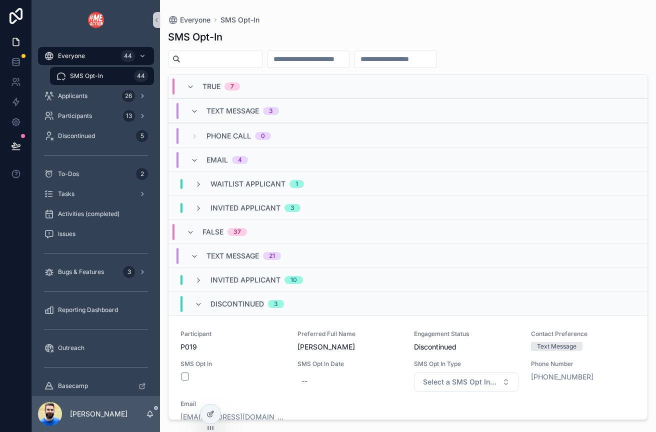
scroll to position [0, 0]
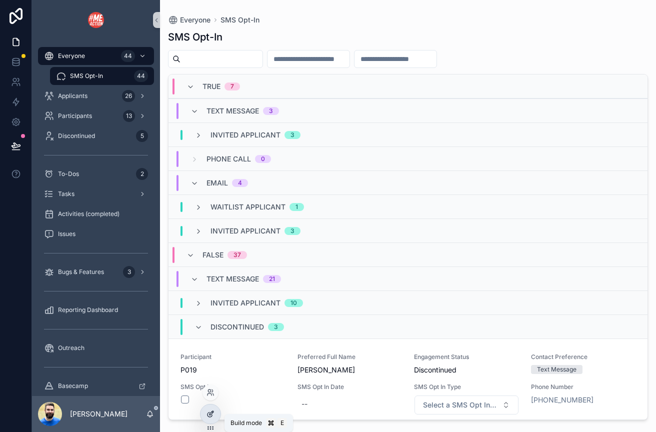
click at [210, 414] on icon at bounding box center [212, 413] width 4 height 4
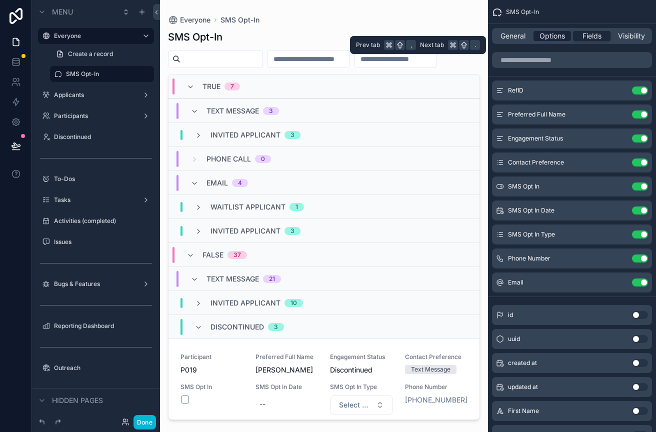
click at [556, 34] on span "Options" at bounding box center [553, 36] width 26 height 10
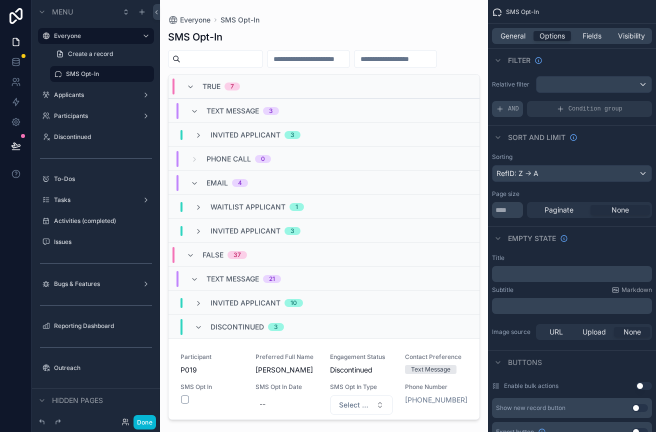
click at [509, 109] on span "AND" at bounding box center [513, 109] width 11 height 8
click at [627, 101] on icon "scrollable content" at bounding box center [628, 101] width 3 height 3
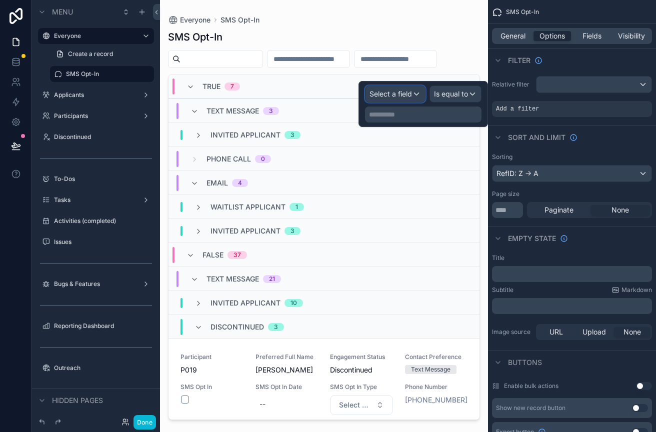
click at [410, 91] on span "Select a field" at bounding box center [391, 94] width 43 height 9
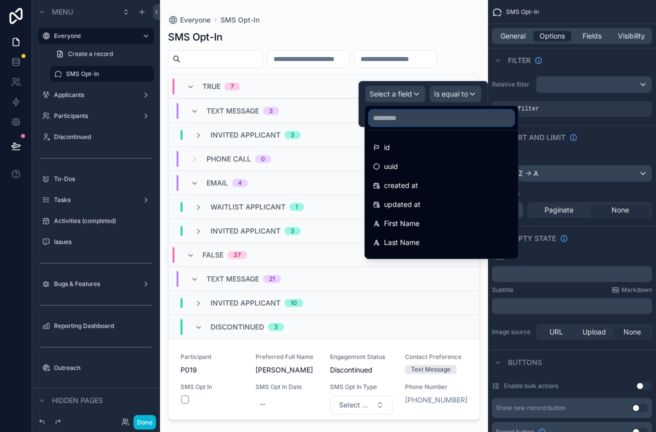
click at [393, 118] on input "text" at bounding box center [441, 118] width 145 height 16
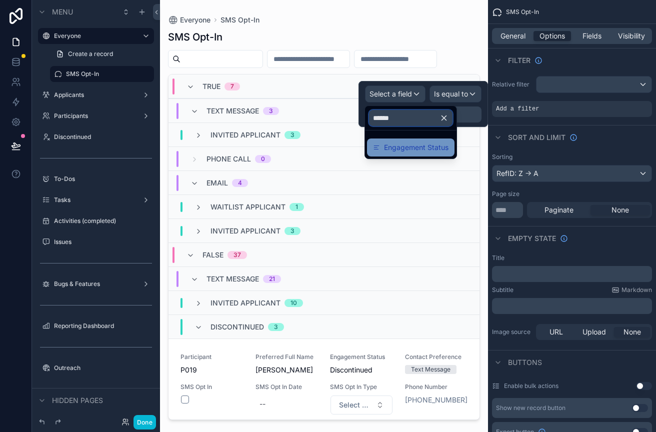
type input "******"
click at [386, 145] on span "Engagement Status" at bounding box center [416, 148] width 65 height 12
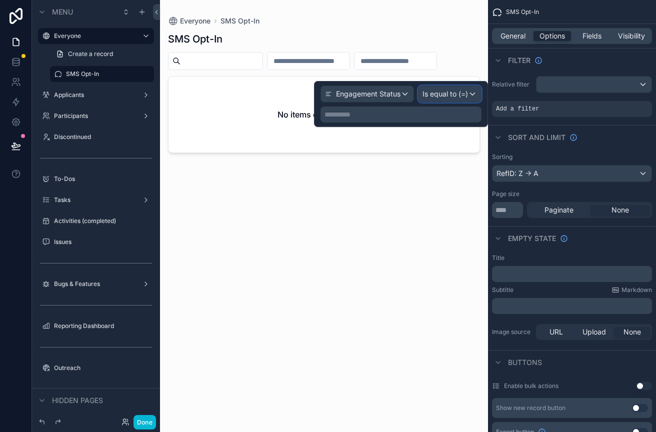
click at [439, 97] on span "Is equal to (=)" at bounding box center [446, 94] width 46 height 10
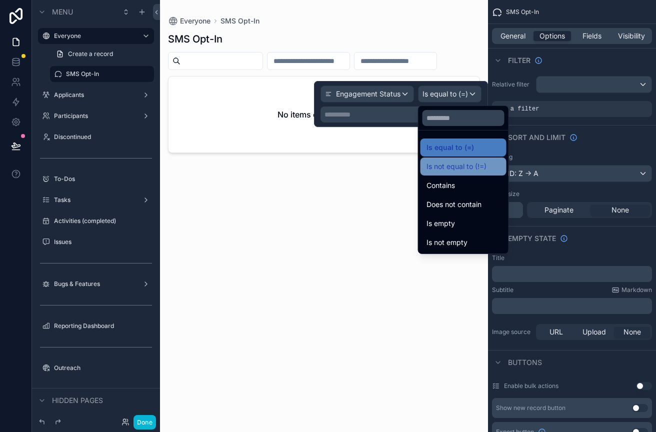
click at [448, 168] on span "Is not equal to (!=)" at bounding box center [457, 167] width 60 height 12
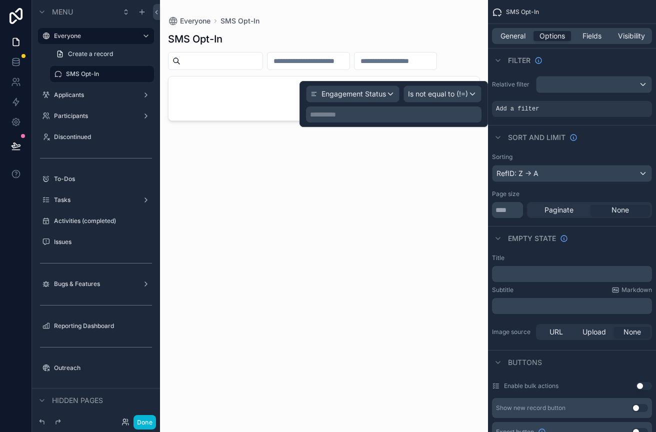
click at [384, 114] on p "**********" at bounding box center [395, 115] width 170 height 10
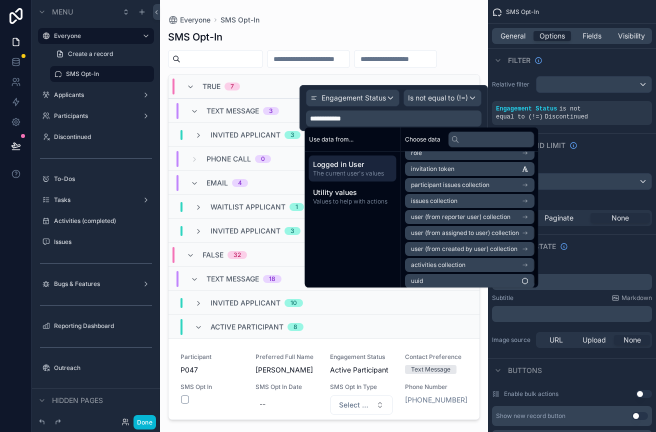
scroll to position [110, 0]
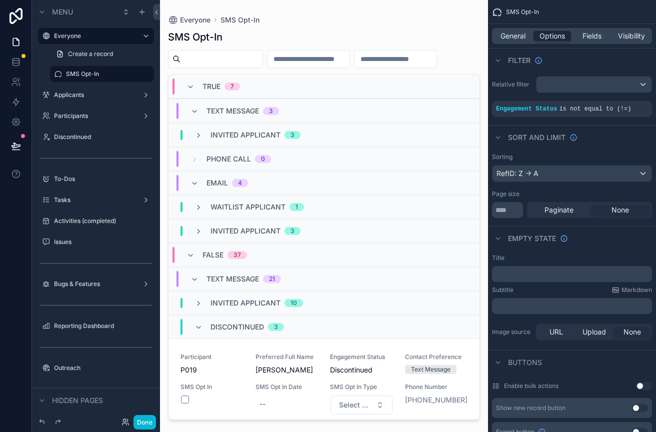
click at [592, 59] on div "Filter" at bounding box center [572, 60] width 168 height 24
click at [626, 100] on icon "scrollable content" at bounding box center [627, 102] width 6 height 6
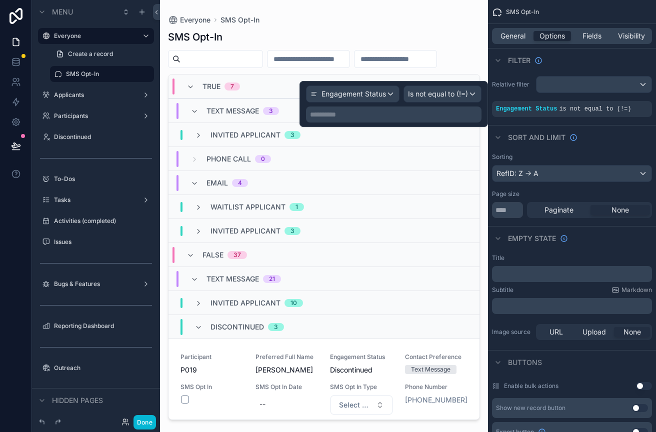
click at [422, 119] on p "**********" at bounding box center [395, 115] width 170 height 10
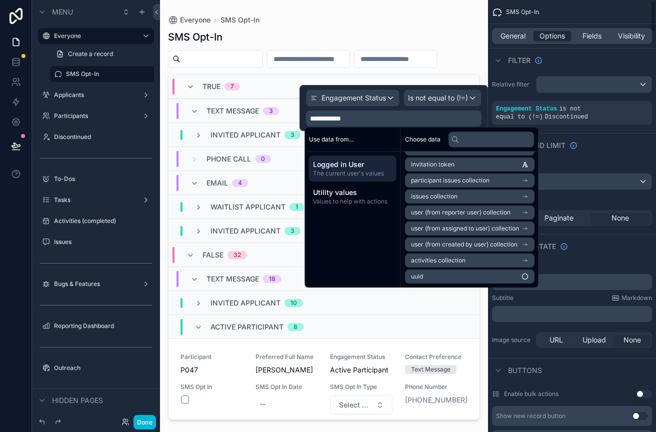
click at [586, 62] on div "Filter" at bounding box center [572, 60] width 168 height 24
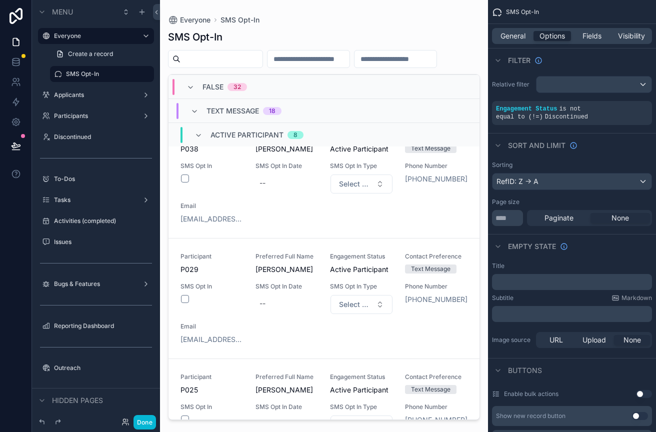
scroll to position [345, 0]
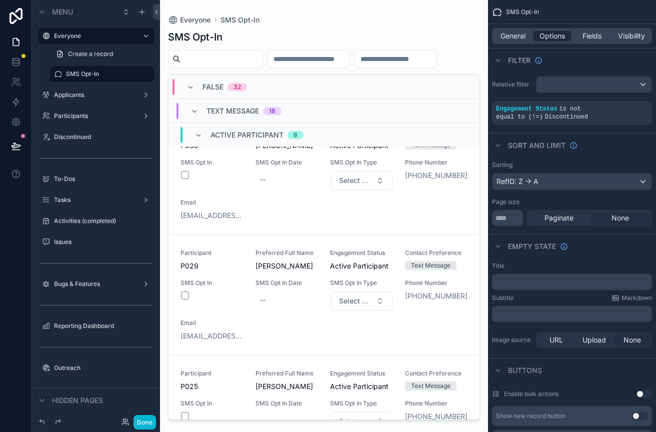
click at [198, 139] on div "Active Participant 8" at bounding box center [249, 135] width 109 height 16
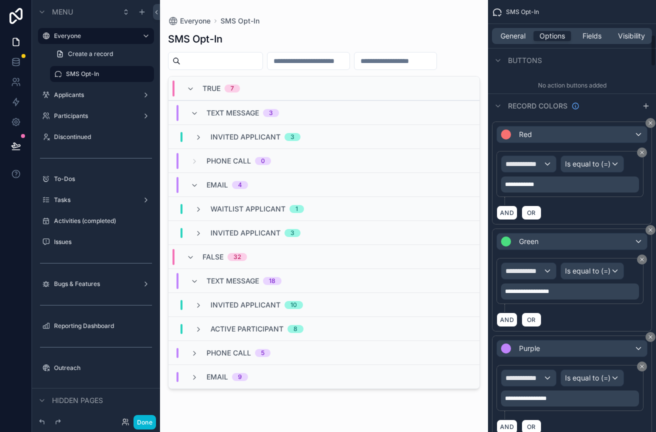
scroll to position [462, 0]
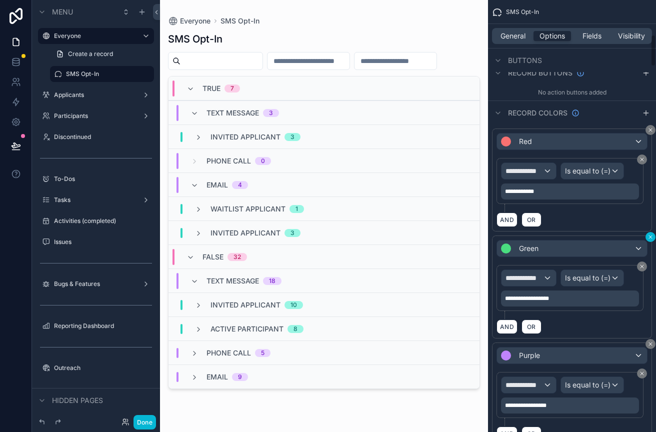
click at [652, 237] on div "**********" at bounding box center [572, 392] width 168 height 535
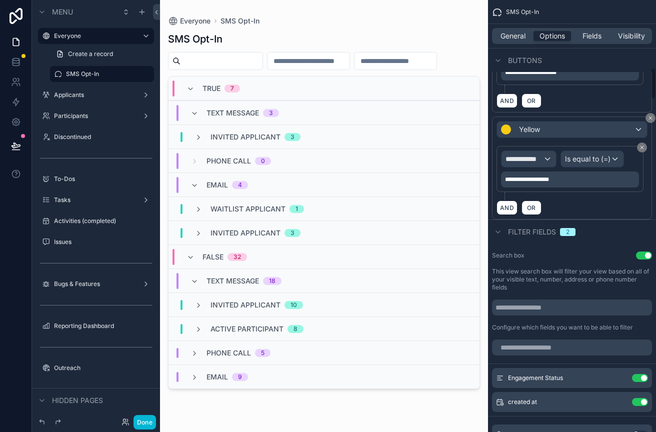
scroll to position [902, 0]
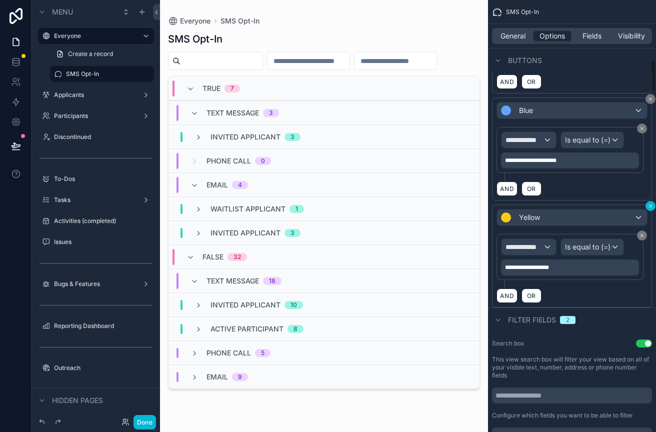
scroll to position [797, 0]
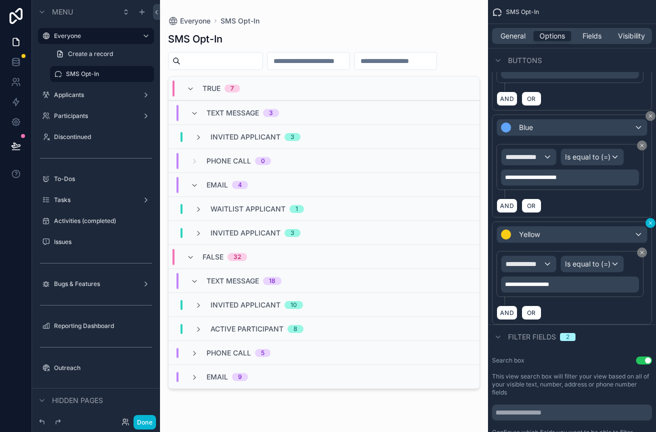
click at [647, 224] on button "scrollable content" at bounding box center [651, 223] width 10 height 10
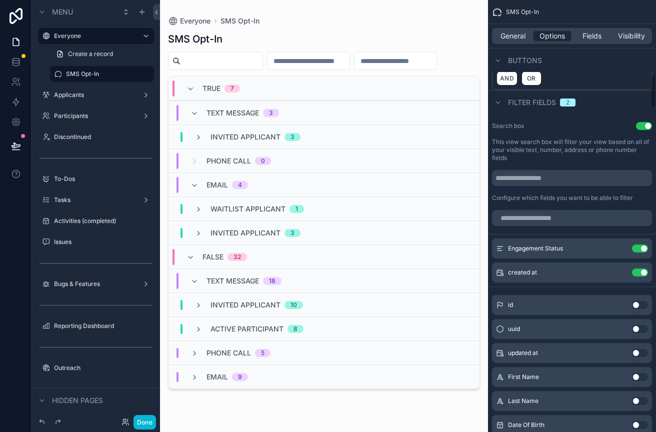
scroll to position [789, 0]
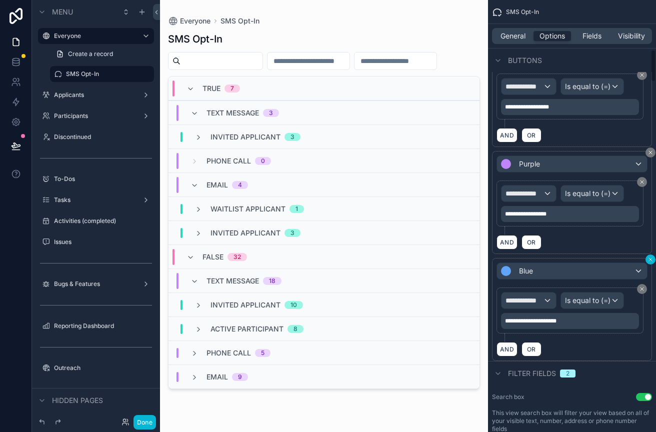
scroll to position [652, 0]
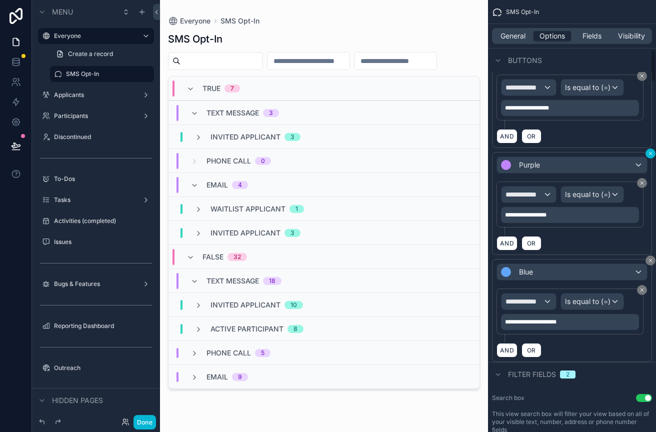
click at [650, 154] on icon "scrollable content" at bounding box center [651, 154] width 6 height 6
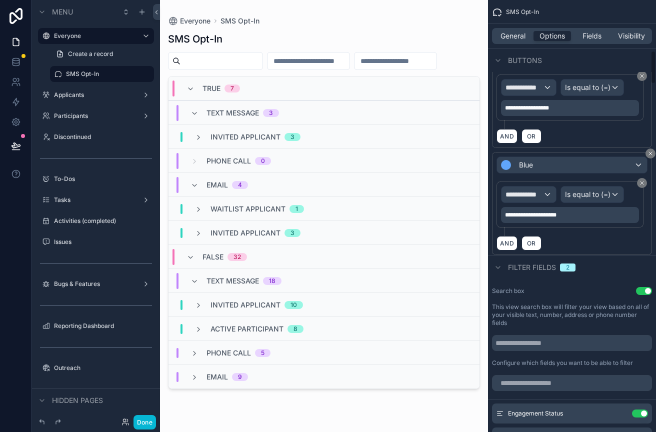
click at [650, 154] on icon "scrollable content" at bounding box center [651, 154] width 6 height 6
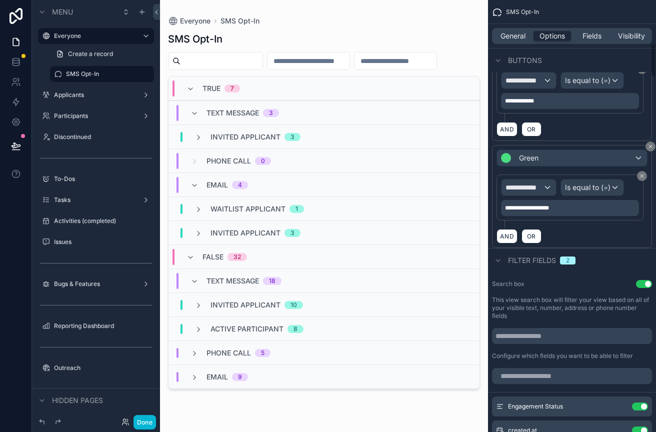
scroll to position [547, 0]
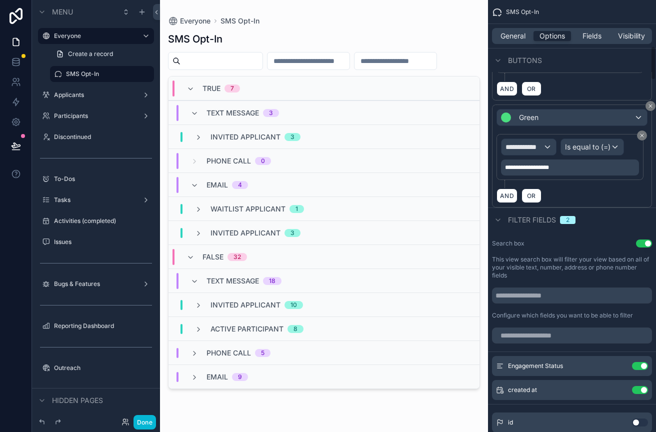
scroll to position [581, 0]
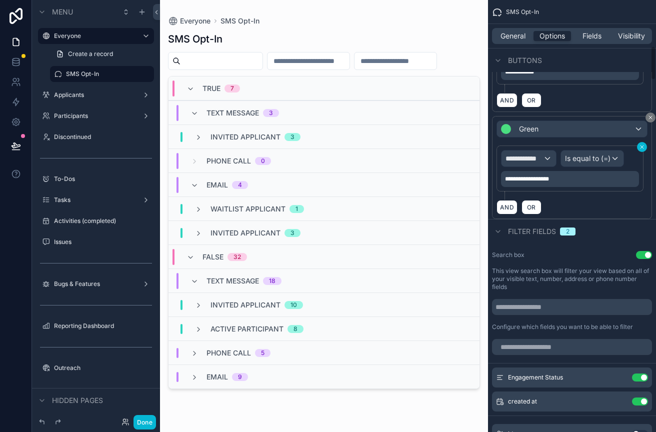
click at [642, 145] on icon "scrollable content" at bounding box center [642, 147] width 6 height 6
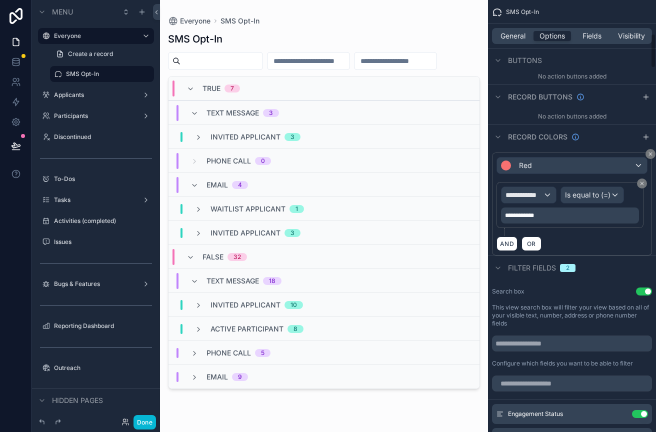
scroll to position [408, 0]
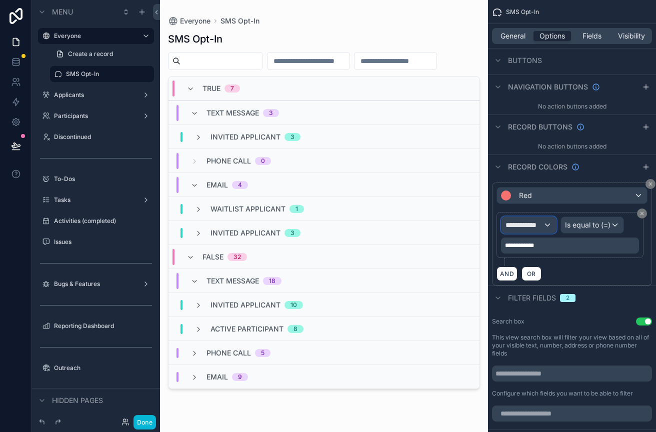
click at [531, 224] on span "**********" at bounding box center [525, 225] width 38 height 10
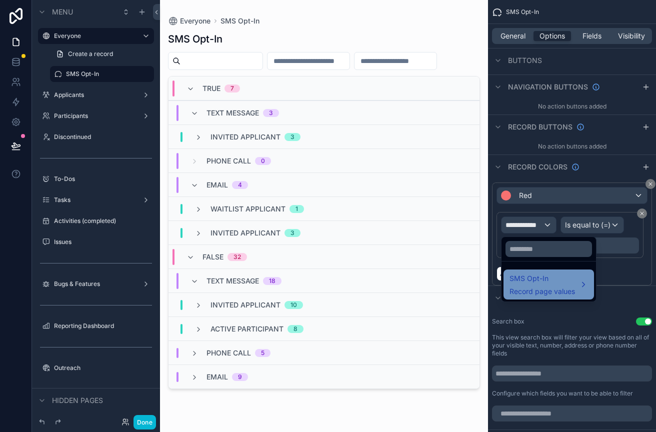
click at [540, 283] on span "SMS Opt-In" at bounding box center [543, 279] width 66 height 12
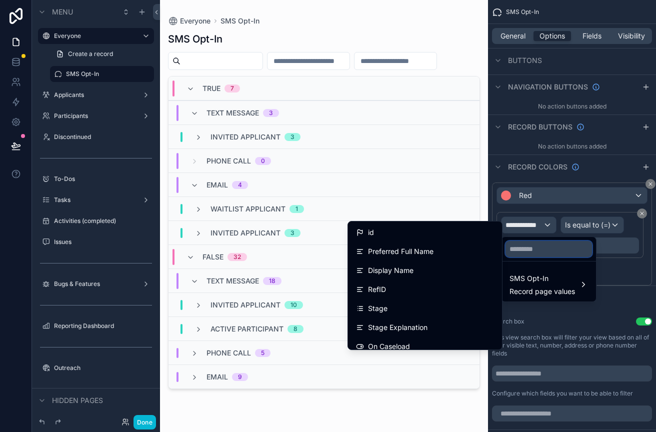
click at [526, 246] on input "text" at bounding box center [549, 249] width 87 height 16
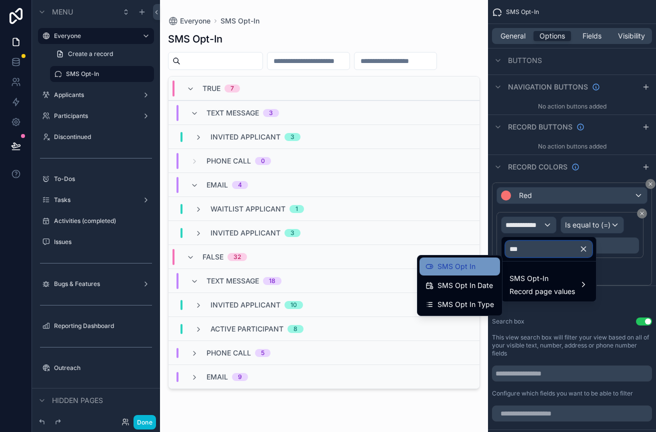
type input "***"
click at [474, 263] on span "SMS Opt In" at bounding box center [457, 267] width 38 height 12
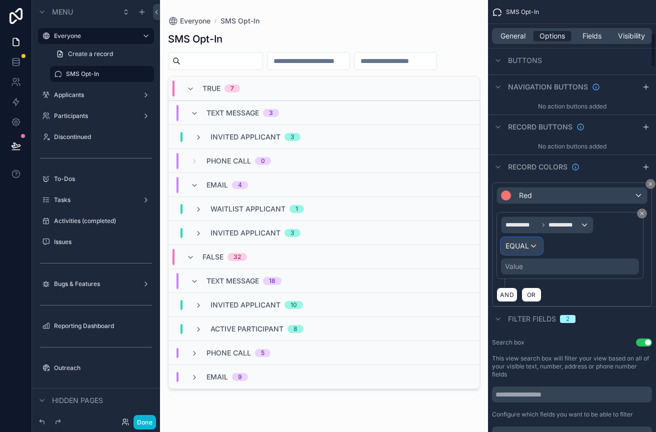
click at [526, 244] on span "EQUAL" at bounding box center [518, 246] width 24 height 10
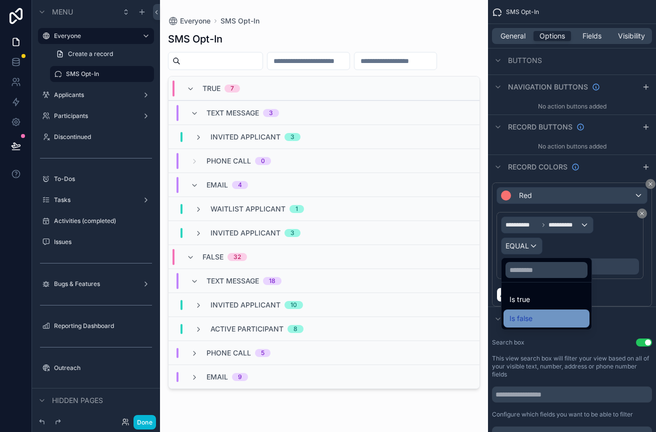
click at [531, 311] on div "Is false" at bounding box center [547, 319] width 86 height 18
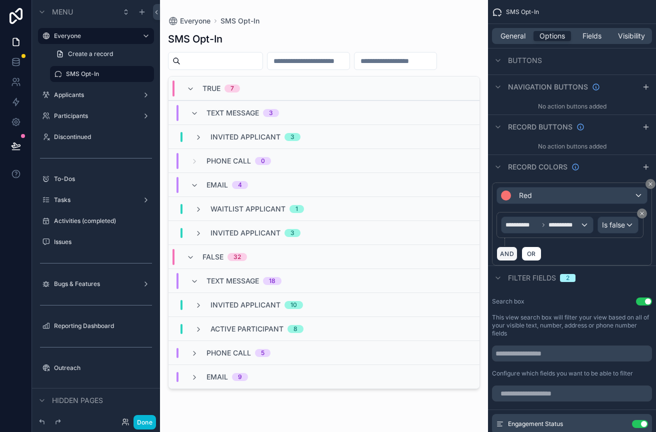
click at [508, 261] on button "AND" at bounding box center [507, 254] width 21 height 15
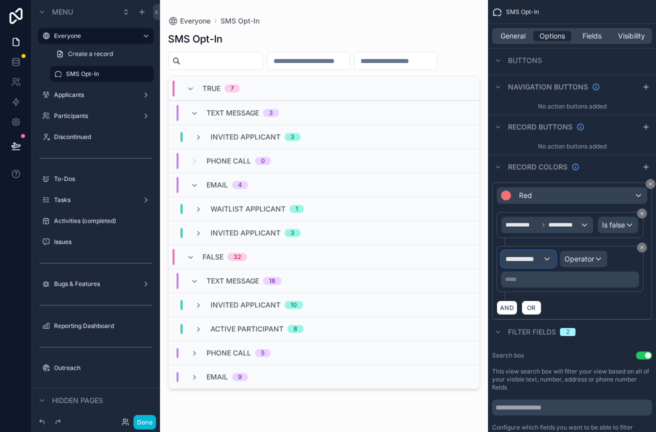
click at [526, 264] on span "**********" at bounding box center [524, 259] width 37 height 10
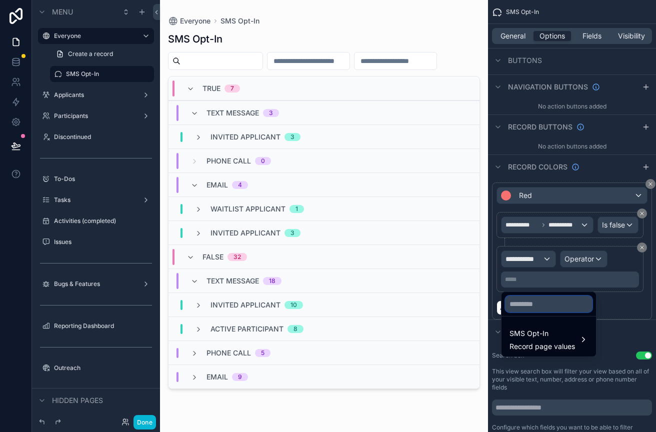
click at [531, 302] on input "text" at bounding box center [549, 304] width 87 height 16
type input "*******"
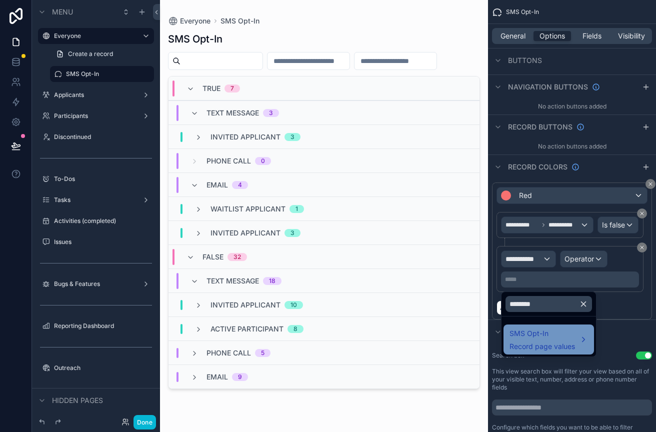
click at [530, 342] on span "Record page values" at bounding box center [543, 347] width 66 height 10
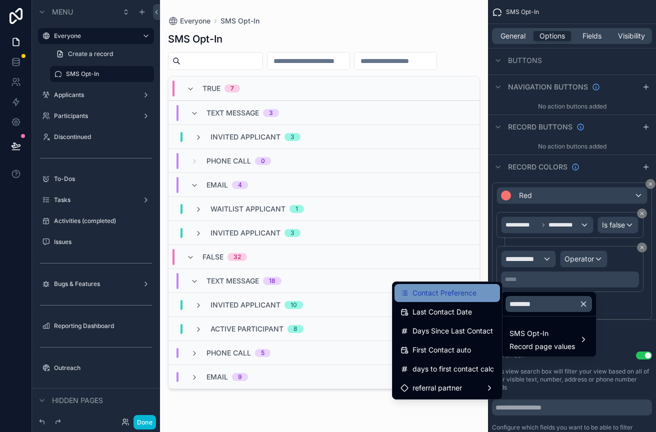
click at [460, 292] on span "Contact Preference" at bounding box center [445, 293] width 64 height 12
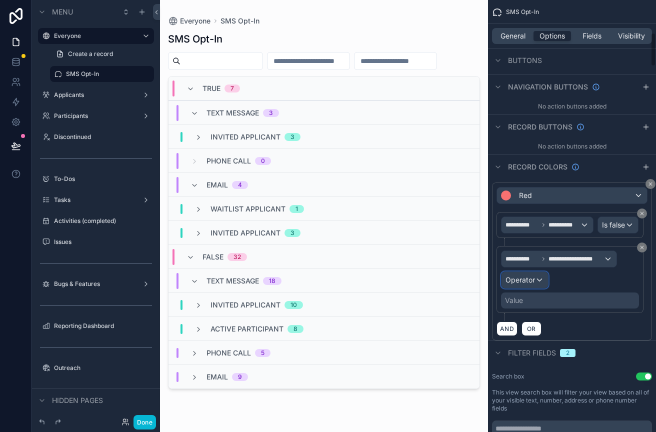
click at [536, 288] on div "Operator" at bounding box center [525, 280] width 47 height 16
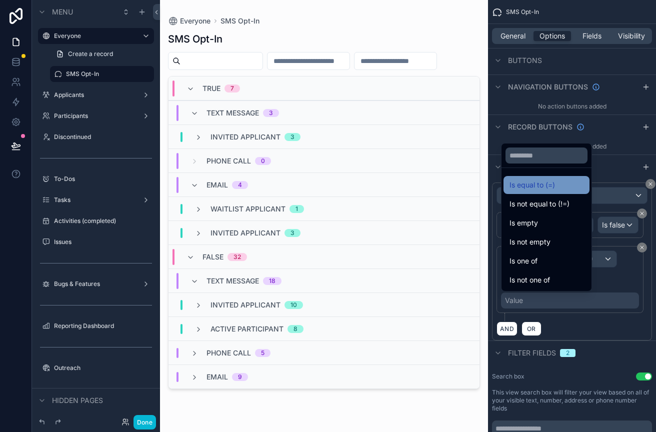
click at [524, 192] on div "Is equal to (=)" at bounding box center [547, 185] width 86 height 18
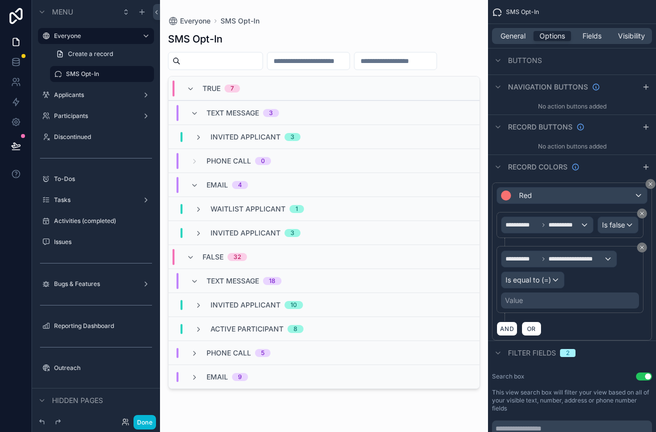
click at [515, 306] on div "Value" at bounding box center [514, 301] width 18 height 10
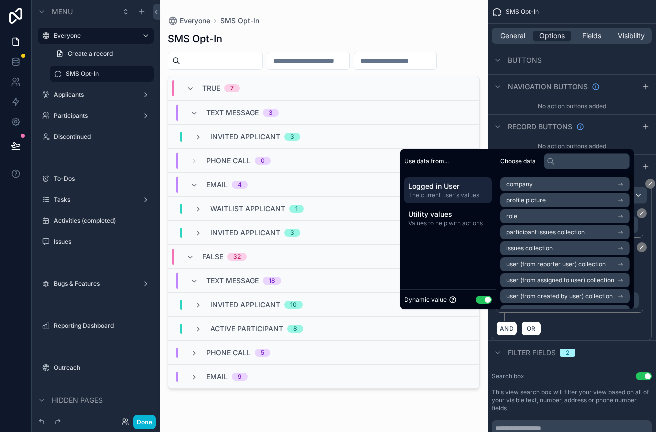
click at [476, 299] on button "Use setting" at bounding box center [484, 300] width 16 height 8
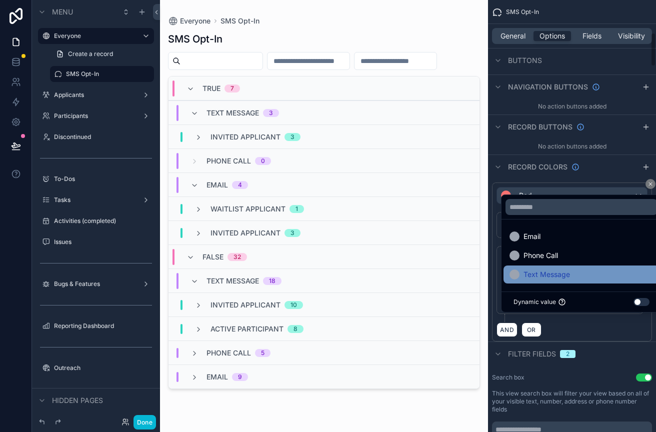
click at [532, 280] on span "Text Message" at bounding box center [547, 275] width 47 height 12
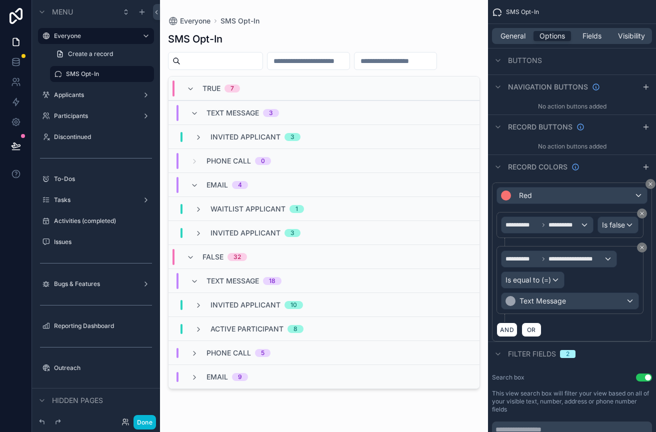
click at [186, 278] on div "Text Message 18" at bounding box center [236, 281] width 115 height 16
click at [198, 277] on span "scrollable content" at bounding box center [195, 281] width 8 height 8
click at [199, 303] on icon "scrollable content" at bounding box center [199, 306] width 8 height 8
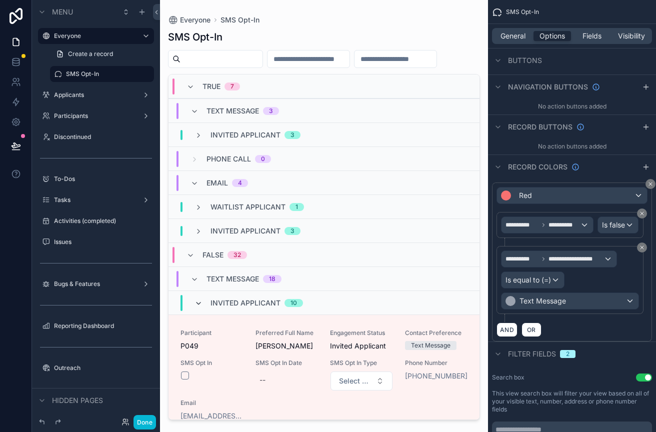
click at [199, 304] on icon "scrollable content" at bounding box center [199, 304] width 8 height 8
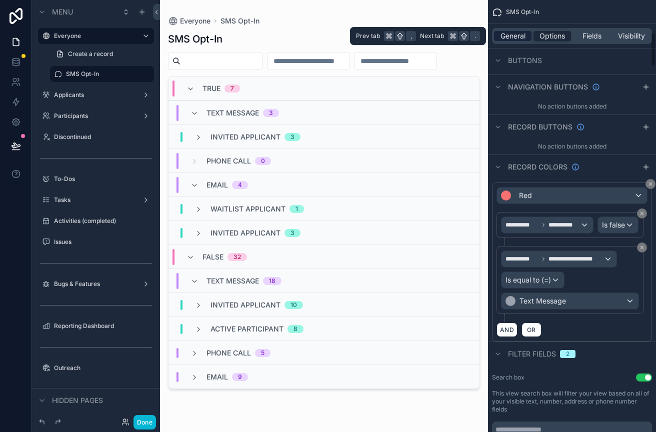
click at [513, 38] on span "General" at bounding box center [513, 36] width 25 height 10
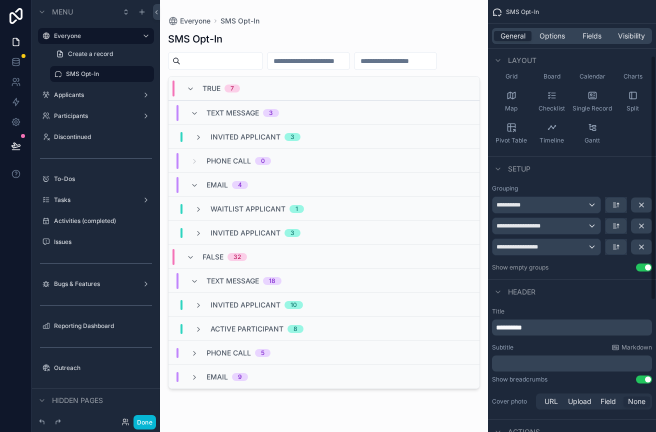
scroll to position [97, 0]
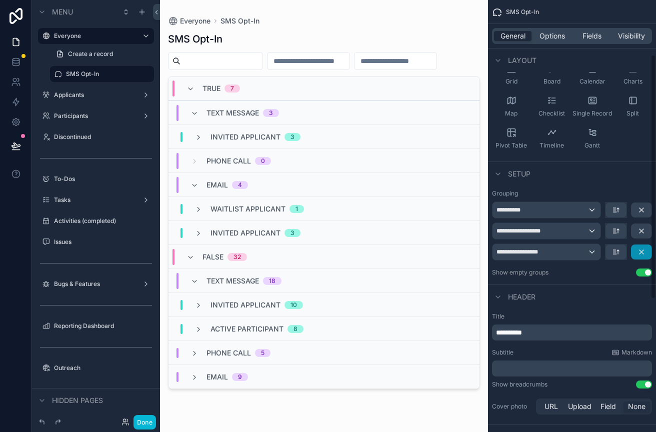
click at [641, 252] on icon "scrollable content" at bounding box center [642, 252] width 4 height 4
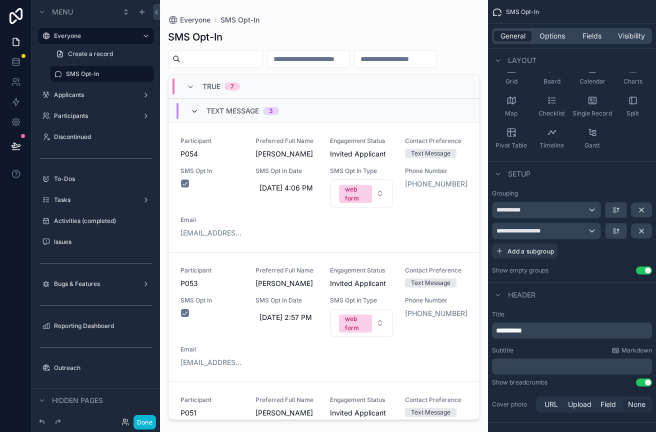
click at [198, 111] on icon "scrollable content" at bounding box center [195, 112] width 8 height 8
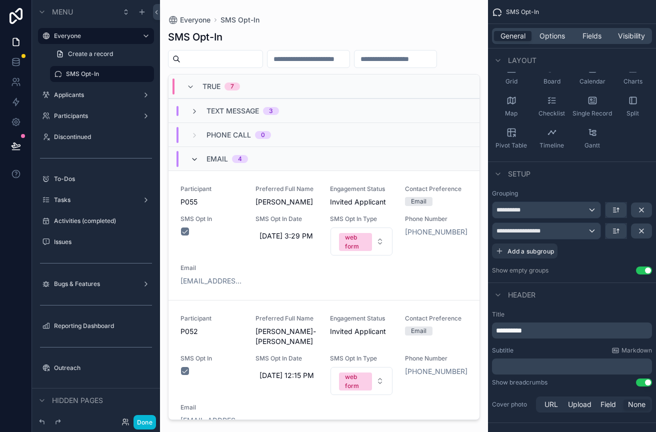
click at [196, 159] on icon "scrollable content" at bounding box center [195, 160] width 8 height 8
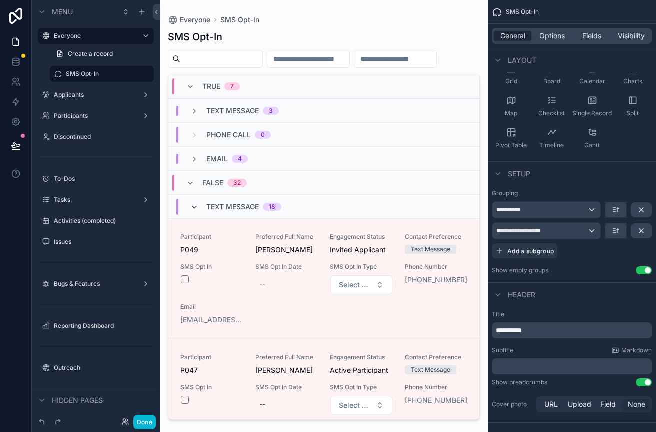
click at [197, 207] on icon "scrollable content" at bounding box center [195, 208] width 8 height 8
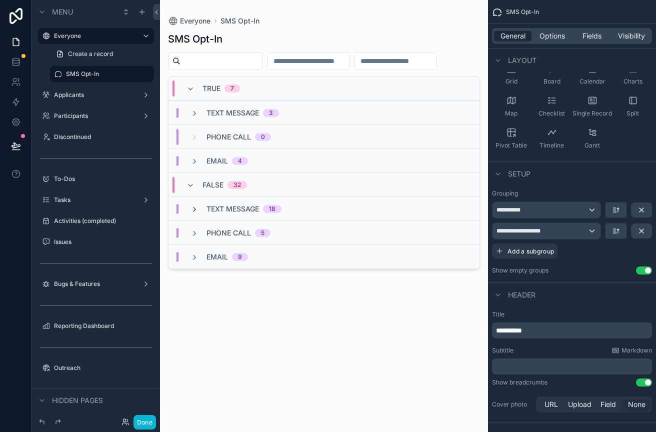
click at [191, 209] on icon "scrollable content" at bounding box center [195, 210] width 8 height 8
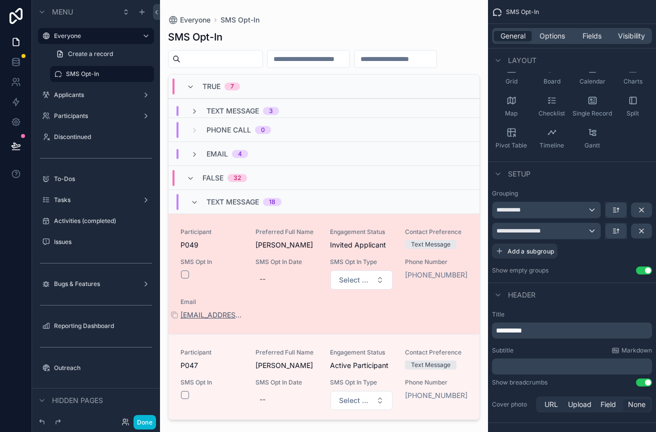
scroll to position [0, 0]
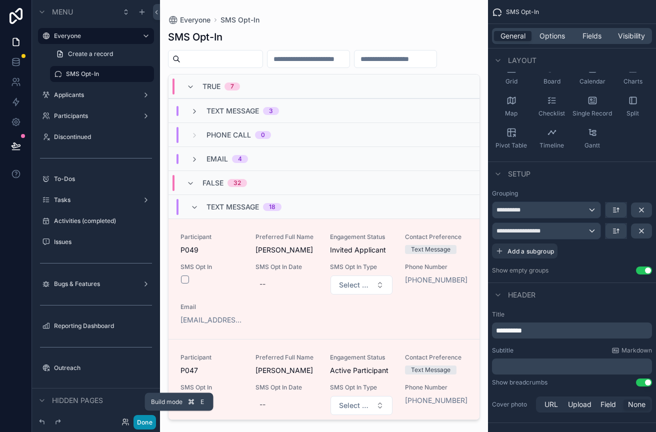
click at [144, 422] on button "Done" at bounding box center [145, 422] width 23 height 15
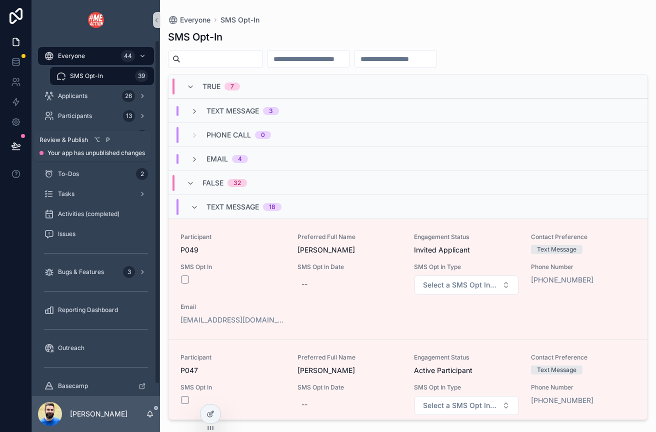
click at [12, 147] on icon at bounding box center [16, 146] width 10 height 10
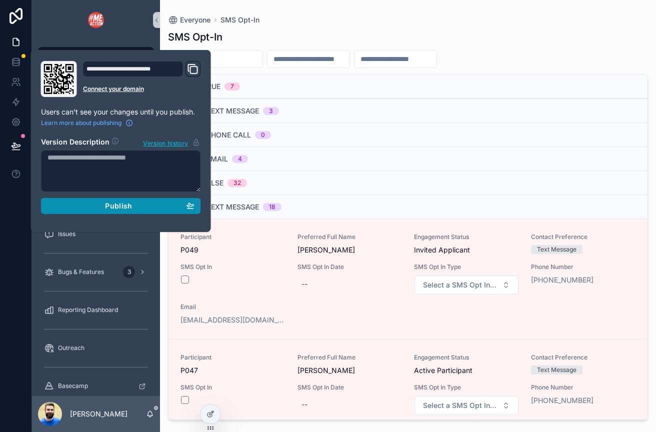
click at [72, 211] on button "Publish" at bounding box center [121, 206] width 160 height 16
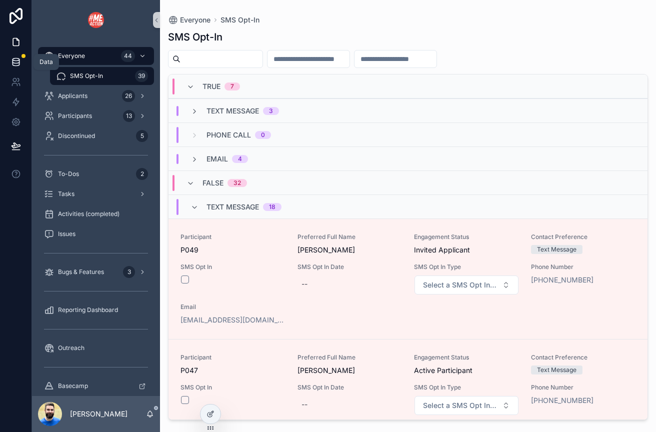
click at [14, 65] on icon at bounding box center [16, 64] width 7 height 4
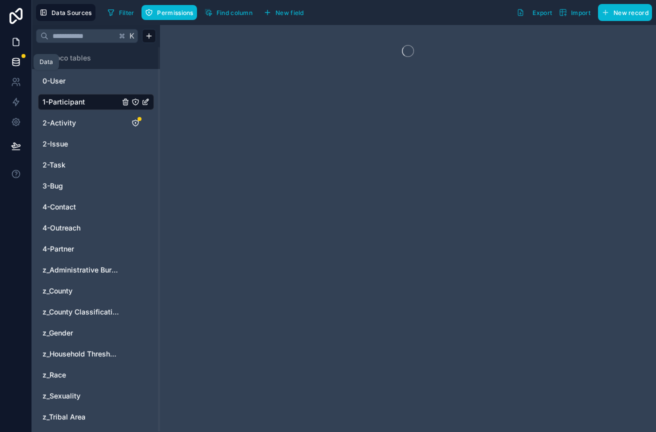
click at [13, 41] on icon at bounding box center [16, 42] width 10 height 10
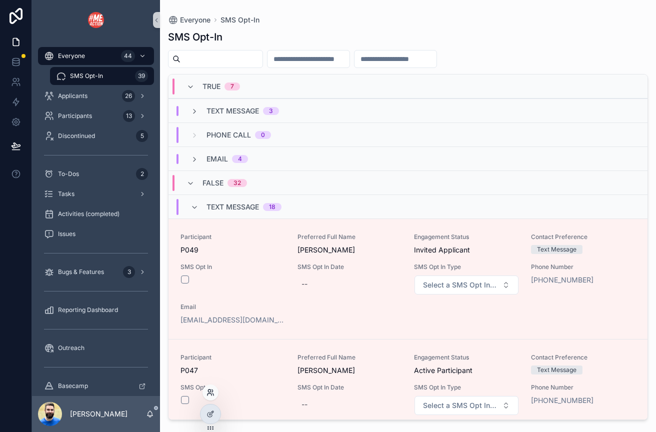
click at [210, 390] on icon at bounding box center [211, 393] width 8 height 8
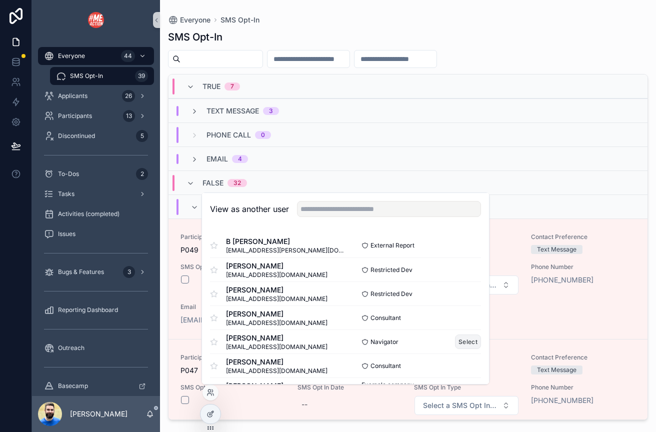
click at [468, 339] on button "Select" at bounding box center [468, 342] width 26 height 15
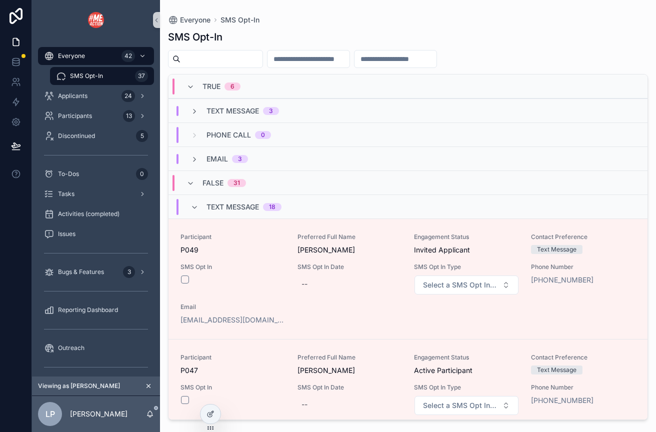
click at [190, 80] on div "TRUE 6" at bounding box center [214, 87] width 54 height 16
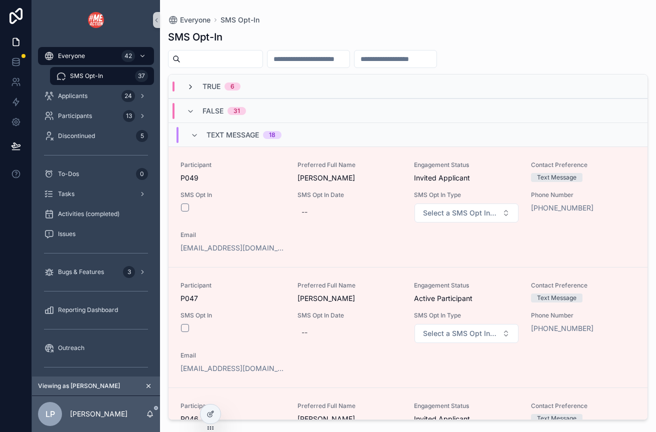
click at [190, 89] on icon "scrollable content" at bounding box center [191, 87] width 8 height 8
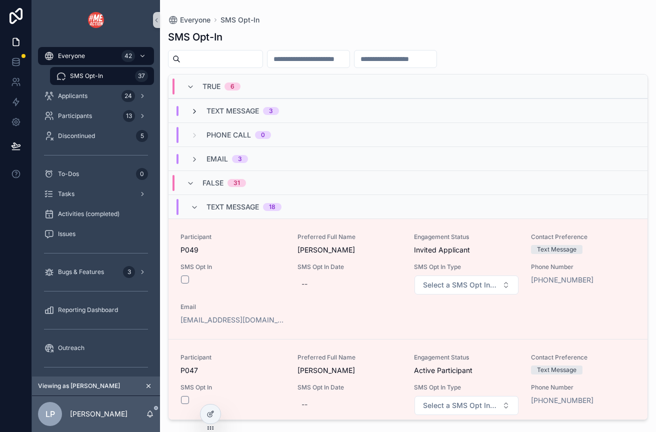
click at [193, 112] on icon "scrollable content" at bounding box center [195, 112] width 8 height 8
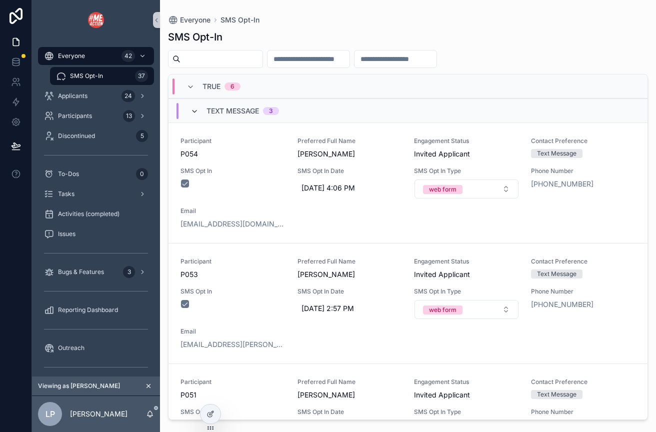
click at [197, 108] on icon "scrollable content" at bounding box center [195, 112] width 8 height 8
